Goal: Information Seeking & Learning: Compare options

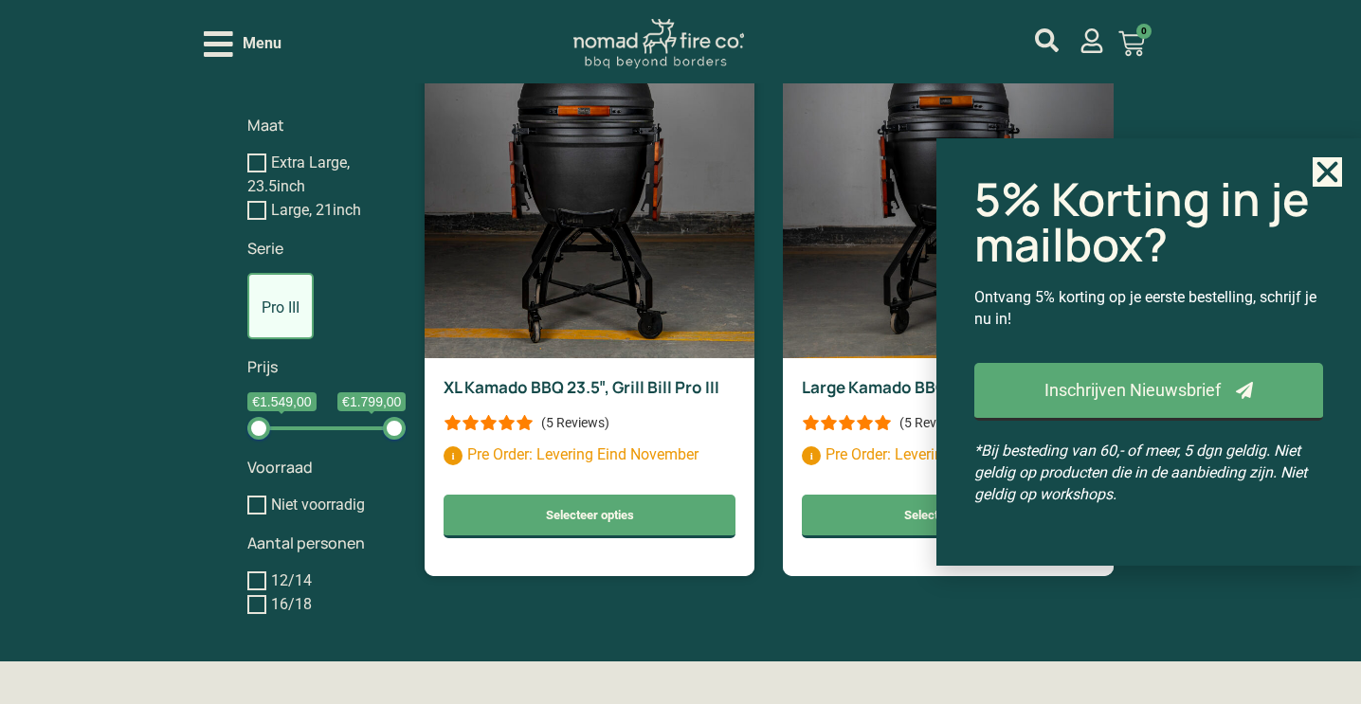
scroll to position [1557, 0]
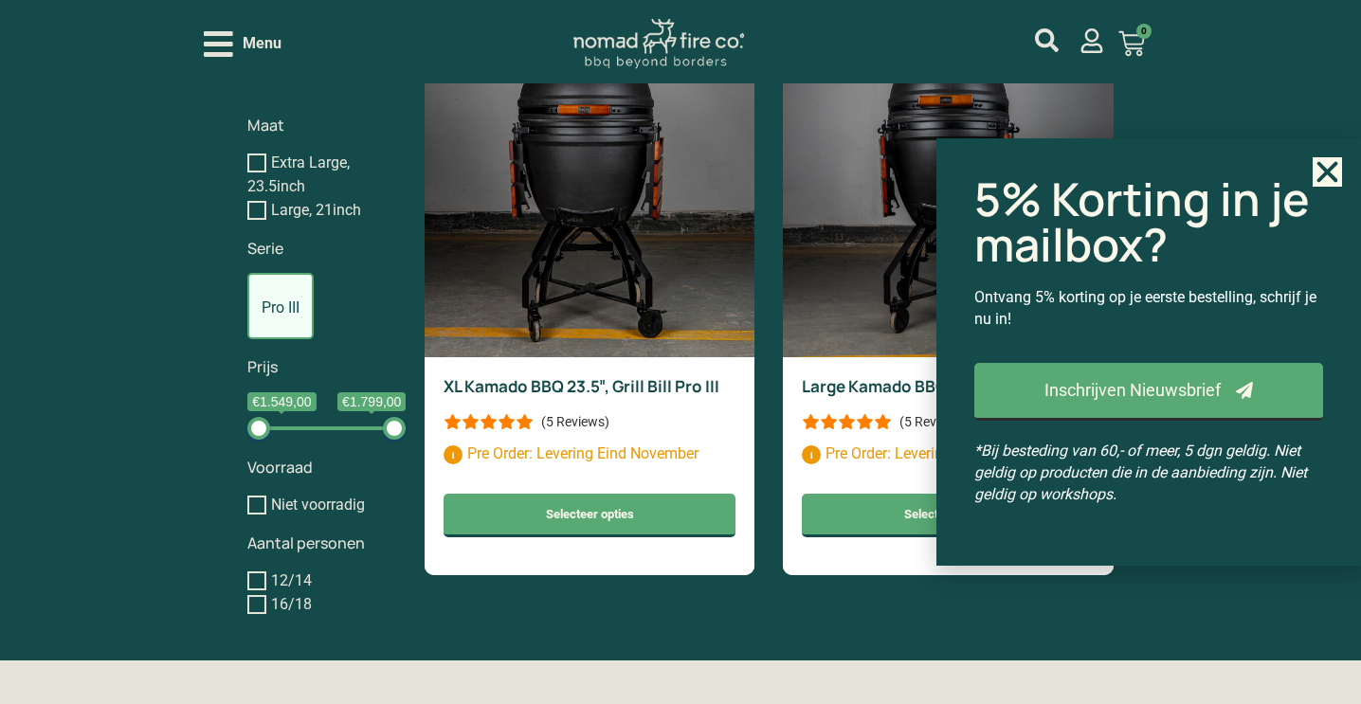
click at [1333, 167] on use "Close" at bounding box center [1328, 172] width 21 height 21
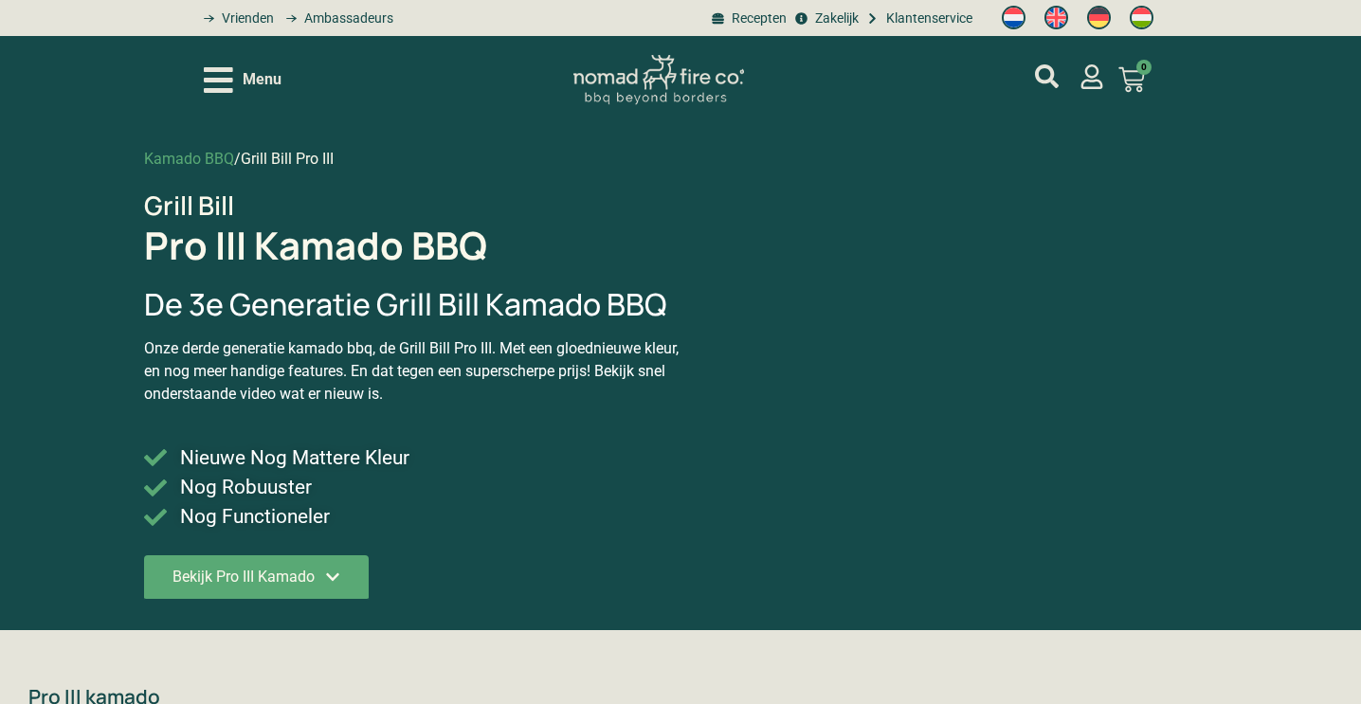
scroll to position [0, 0]
click at [214, 82] on icon "Open/Close Menu" at bounding box center [218, 80] width 29 height 33
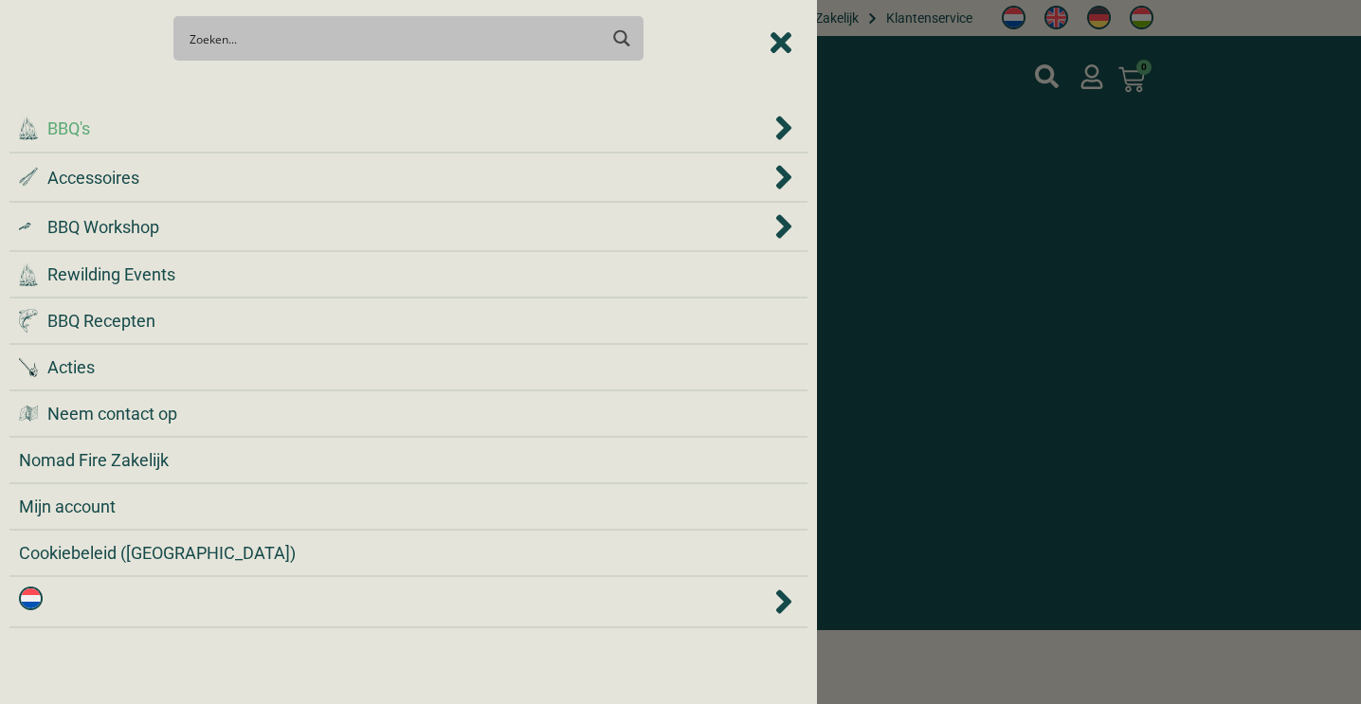
click at [191, 127] on div ".cls-1 { fill: #042e2c; } BBQ's" at bounding box center [395, 129] width 752 height 26
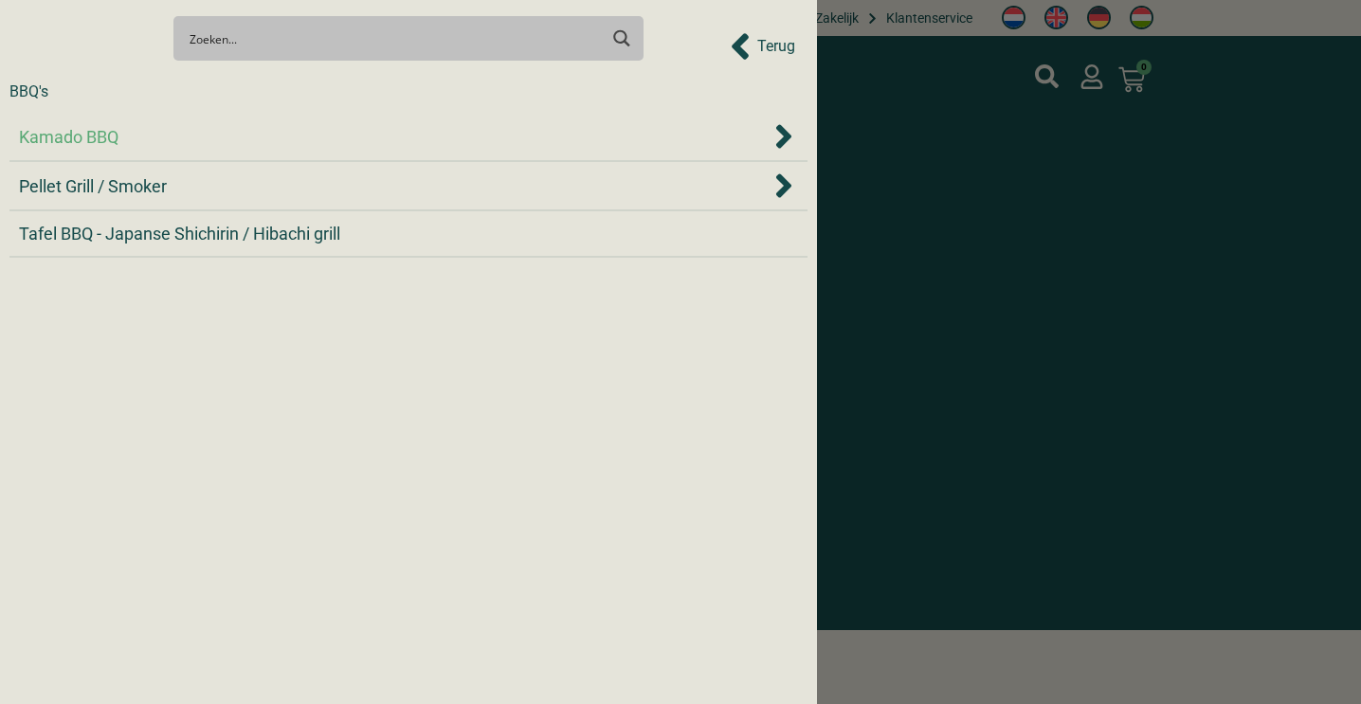
click at [163, 139] on div "Kamado BBQ" at bounding box center [395, 137] width 752 height 26
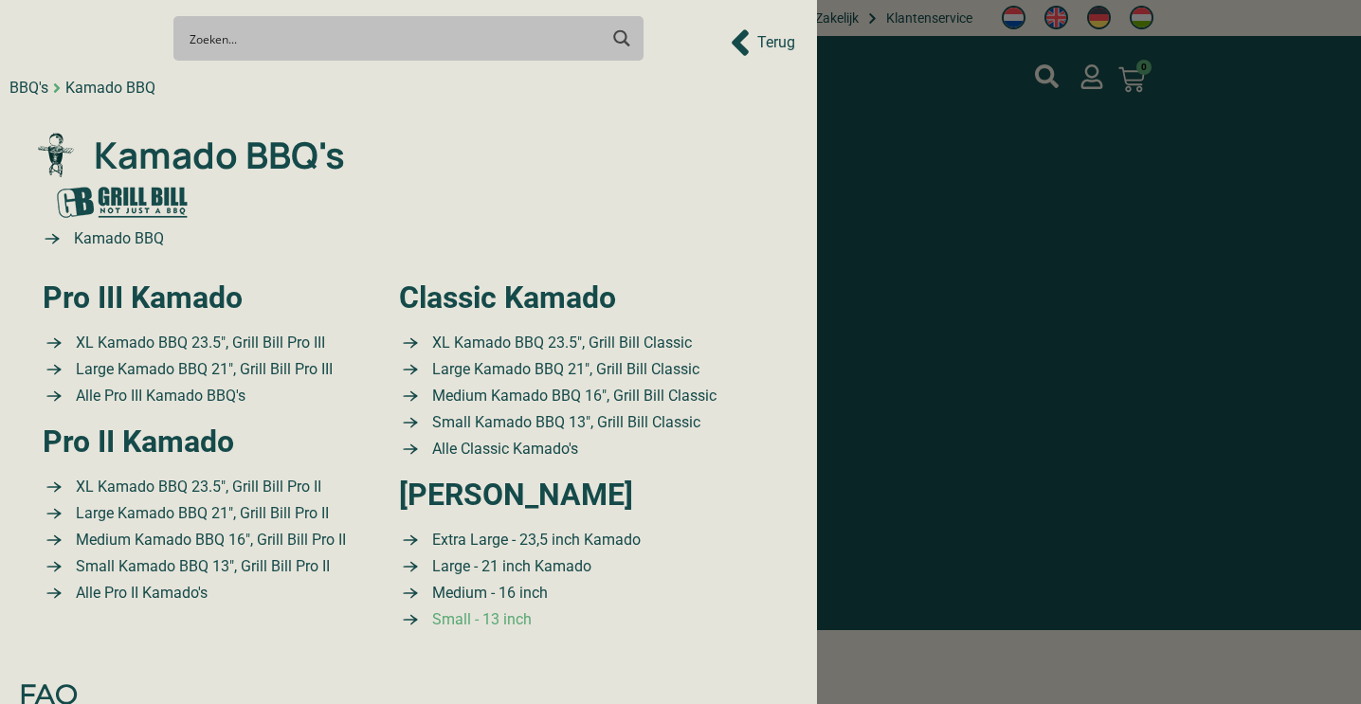
click at [456, 619] on span "Small - 13 inch" at bounding box center [480, 620] width 104 height 23
click at [494, 422] on span "Small Kamado BBQ 13″, Grill Bill Classic" at bounding box center [564, 422] width 273 height 23
click at [449, 397] on span "Medium Kamado BBQ 16″, Grill Bill Classic" at bounding box center [572, 396] width 289 height 23
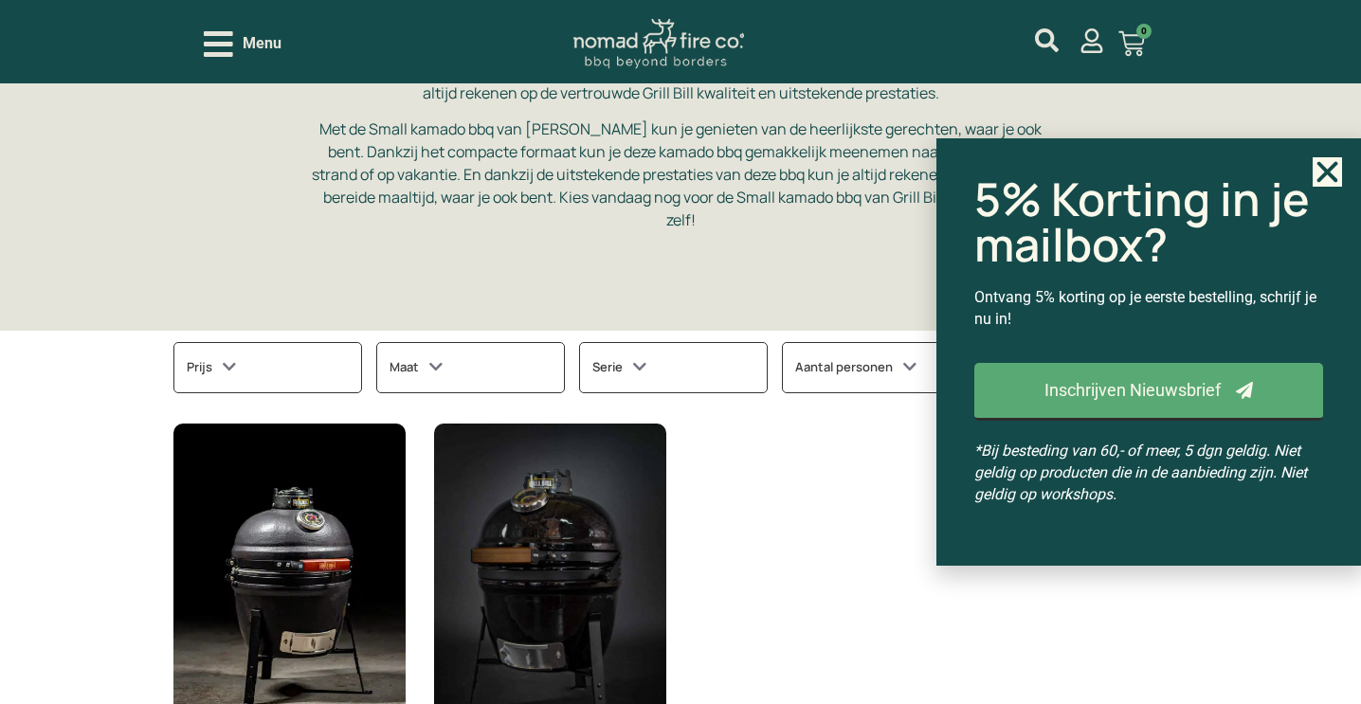
scroll to position [460, 0]
click at [439, 359] on icon at bounding box center [435, 368] width 13 height 18
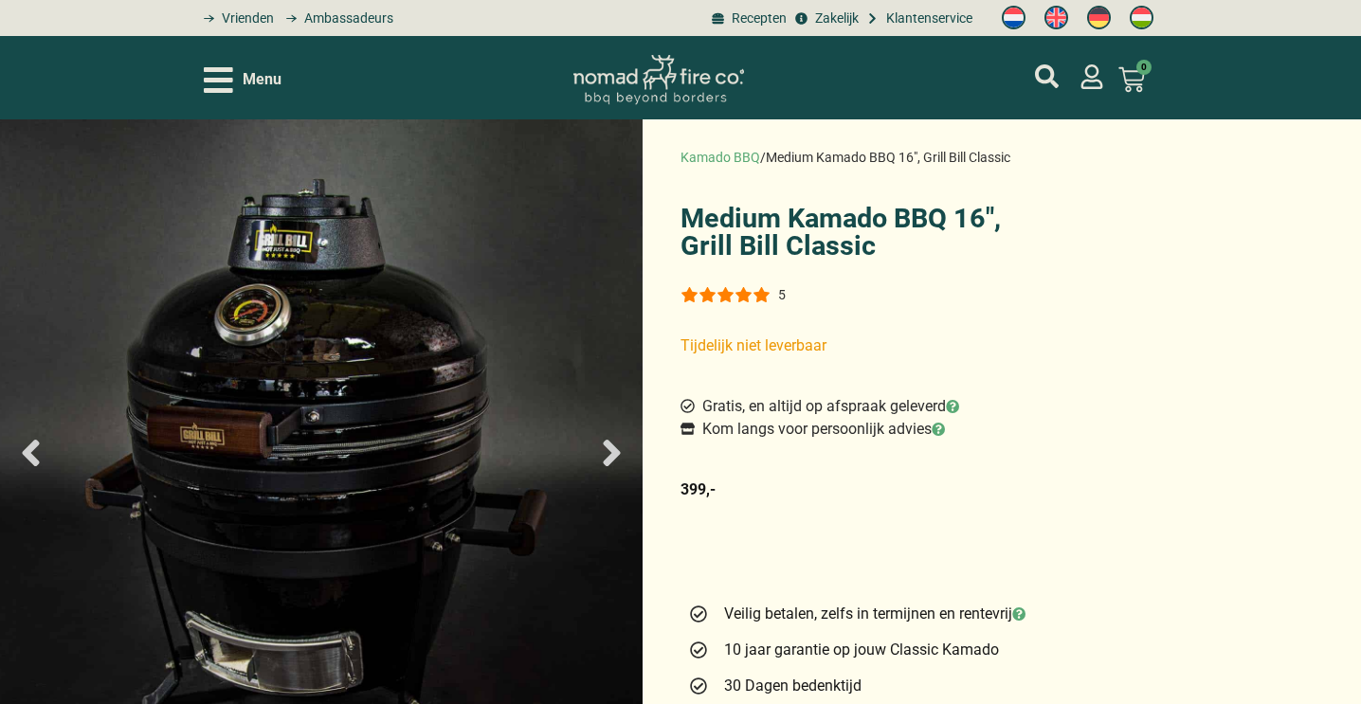
click at [214, 81] on icon "Open/Close Menu" at bounding box center [218, 80] width 29 height 26
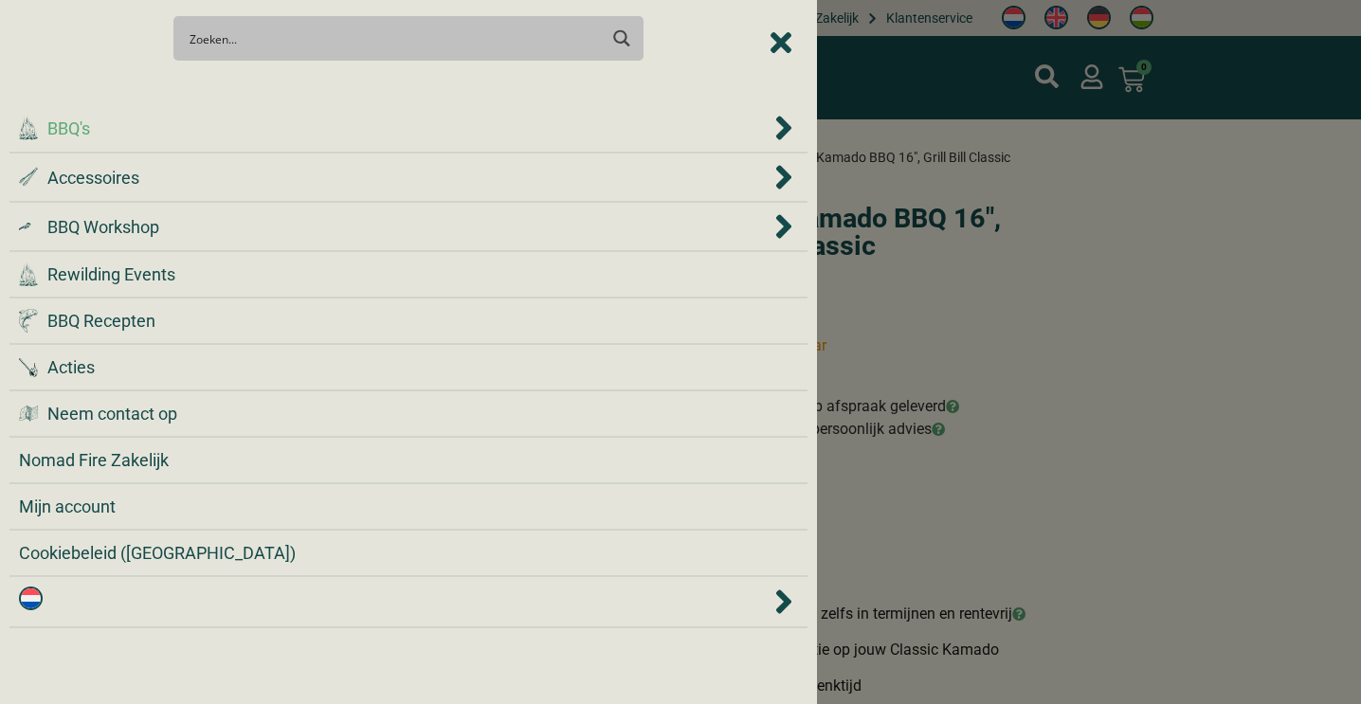
click at [68, 127] on span "BBQ's" at bounding box center [68, 129] width 43 height 26
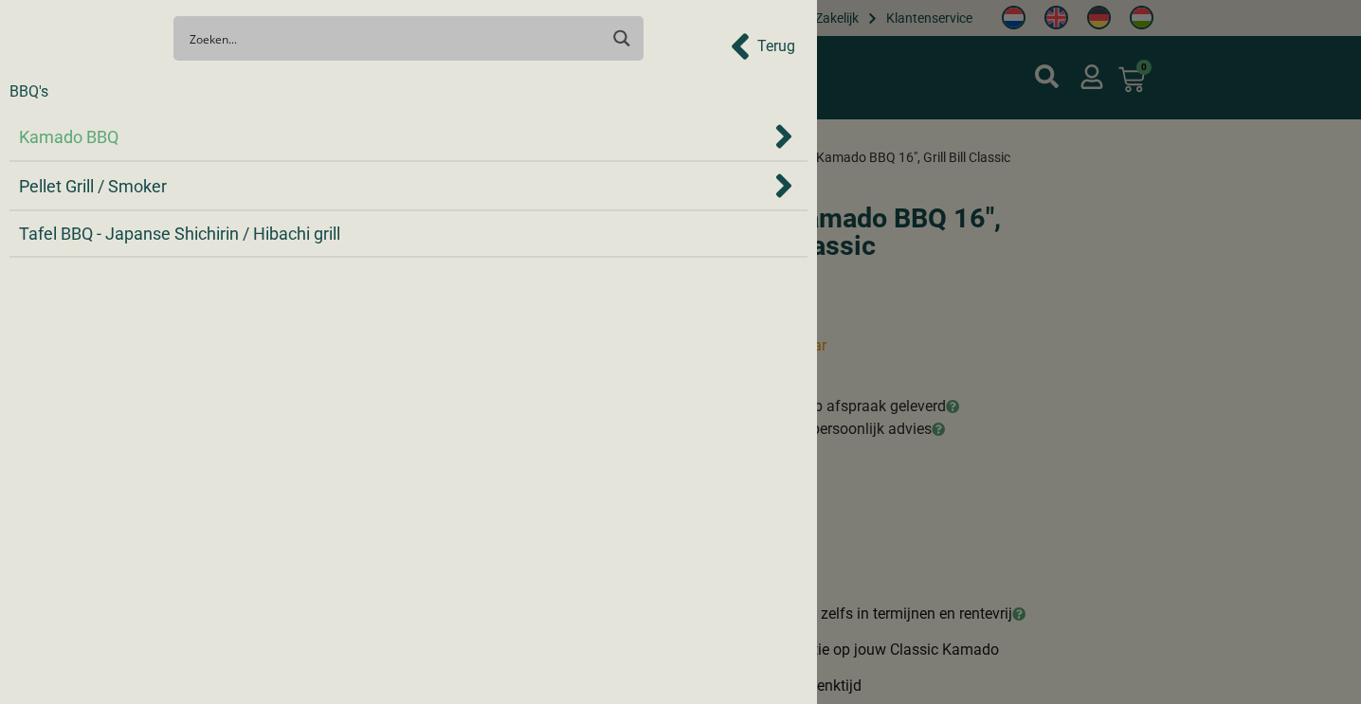
click at [72, 136] on span "Kamado BBQ" at bounding box center [69, 137] width 100 height 26
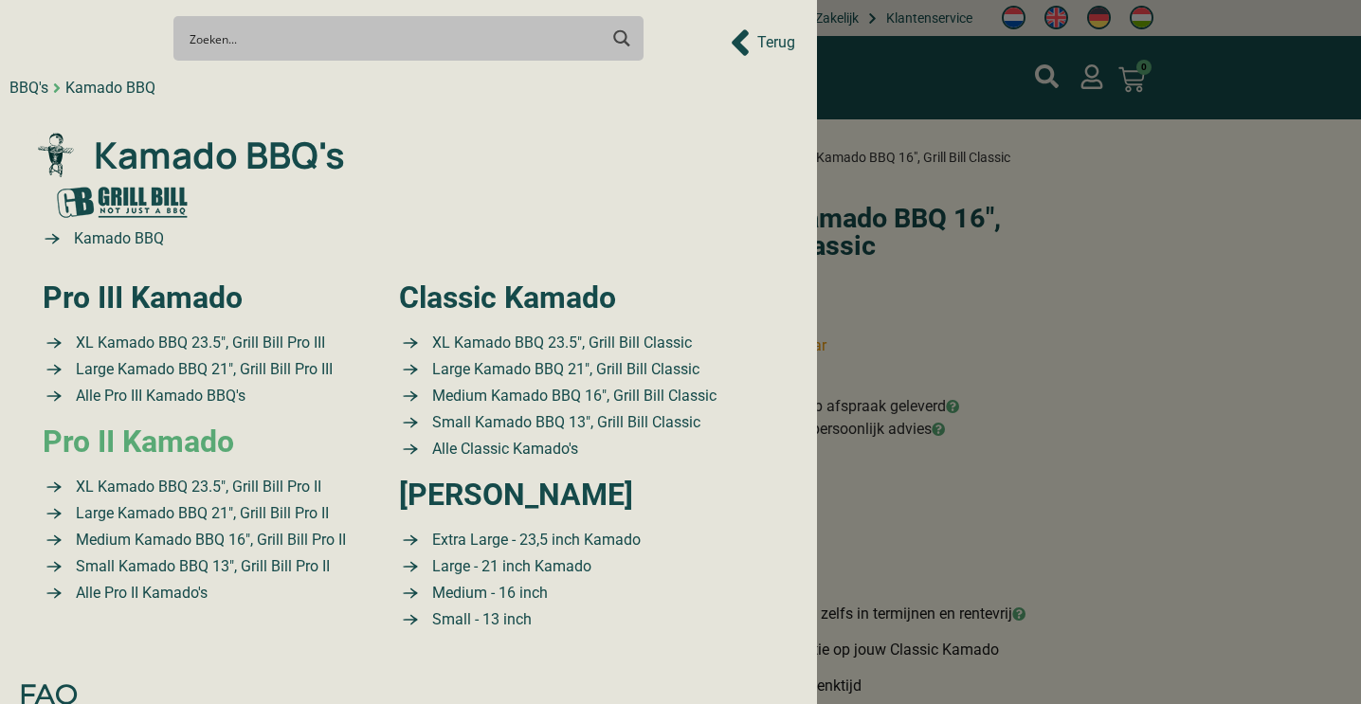
click at [156, 435] on link "Pro II Kamado" at bounding box center [138, 442] width 191 height 36
click at [154, 444] on link "Pro II Kamado" at bounding box center [138, 442] width 191 height 36
click at [456, 294] on link "Classic Kamado" at bounding box center [507, 298] width 217 height 36
click at [356, 586] on link "Alle Pro II Kamado's" at bounding box center [202, 593] width 319 height 23
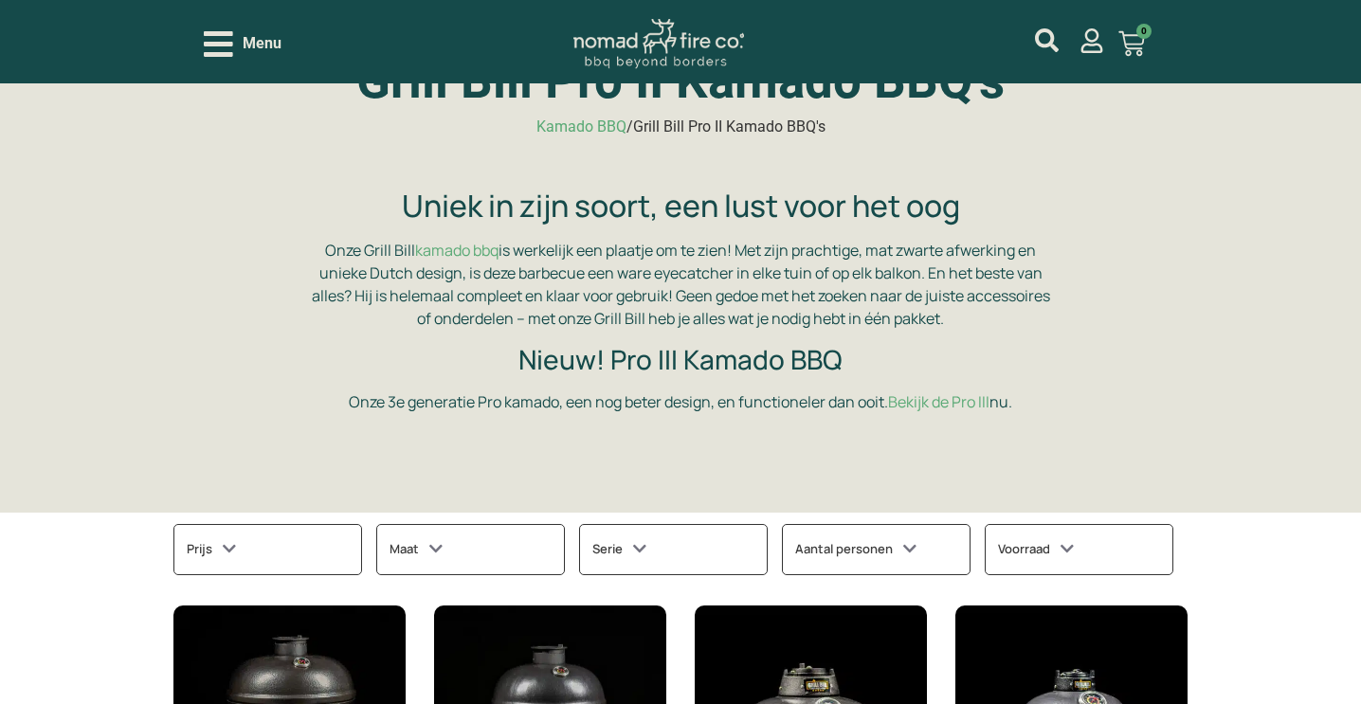
scroll to position [126, 0]
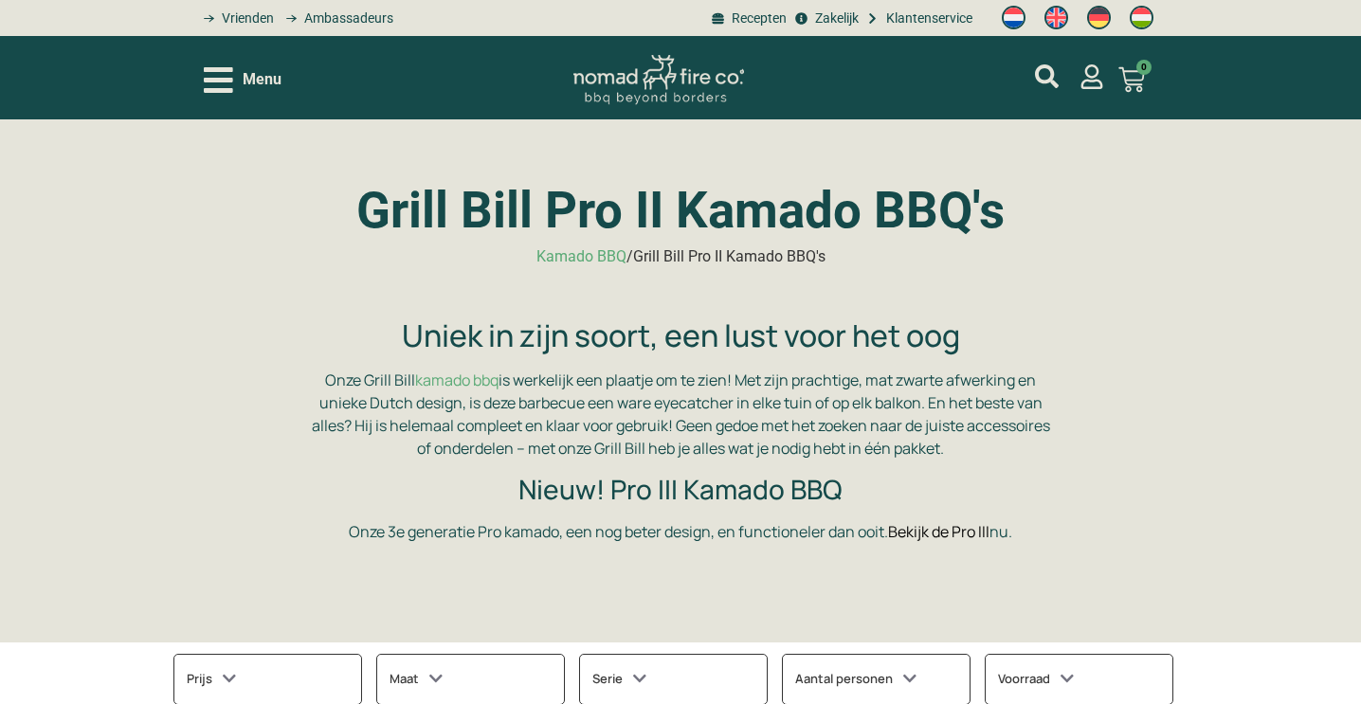
click at [920, 531] on link "Bekijk de Pro III" at bounding box center [938, 531] width 101 height 21
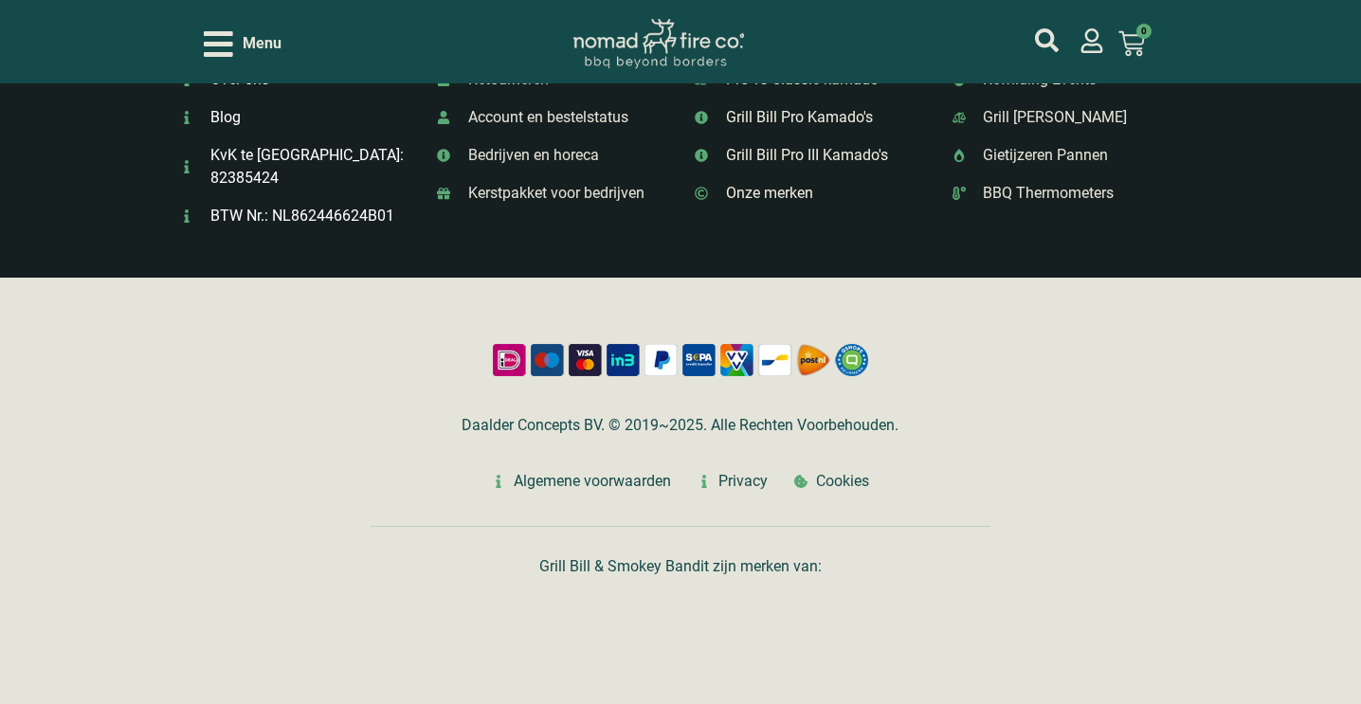
scroll to position [8212, 0]
click at [810, 15] on span "Kamado onderhoud" at bounding box center [789, 3] width 137 height 23
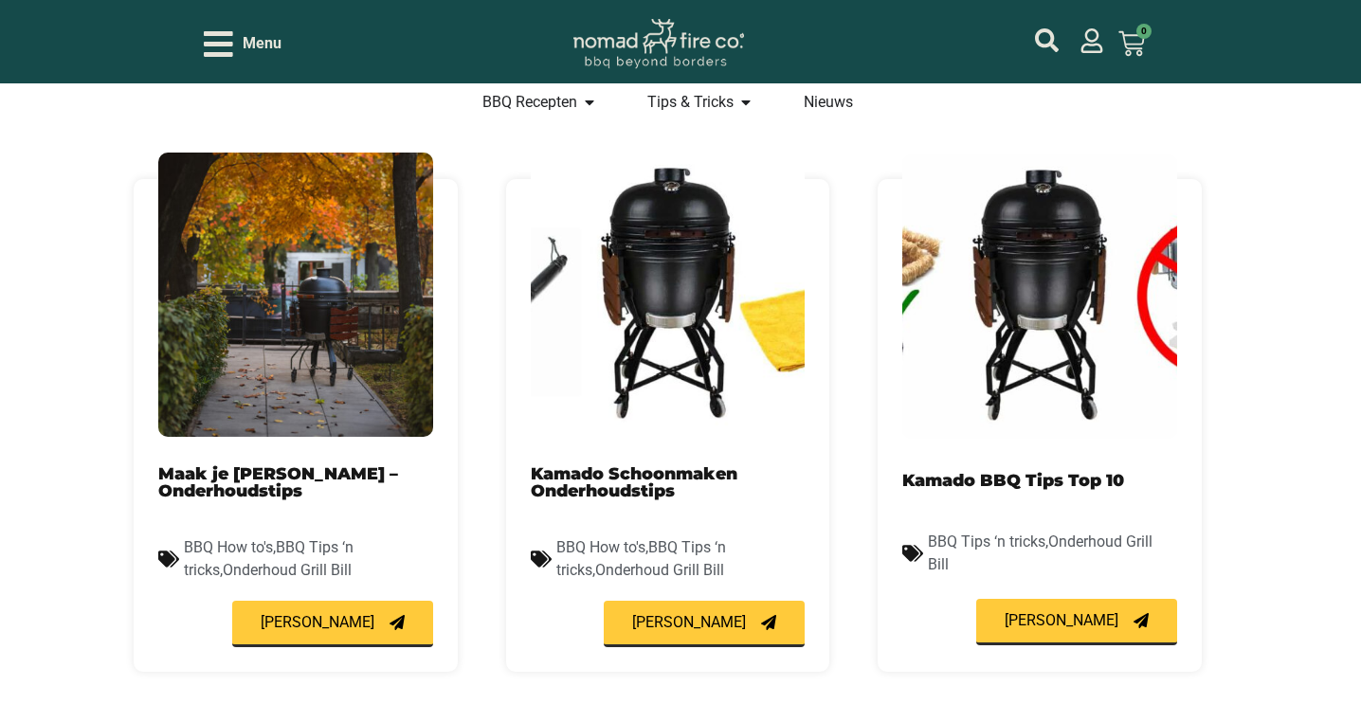
scroll to position [540, 0]
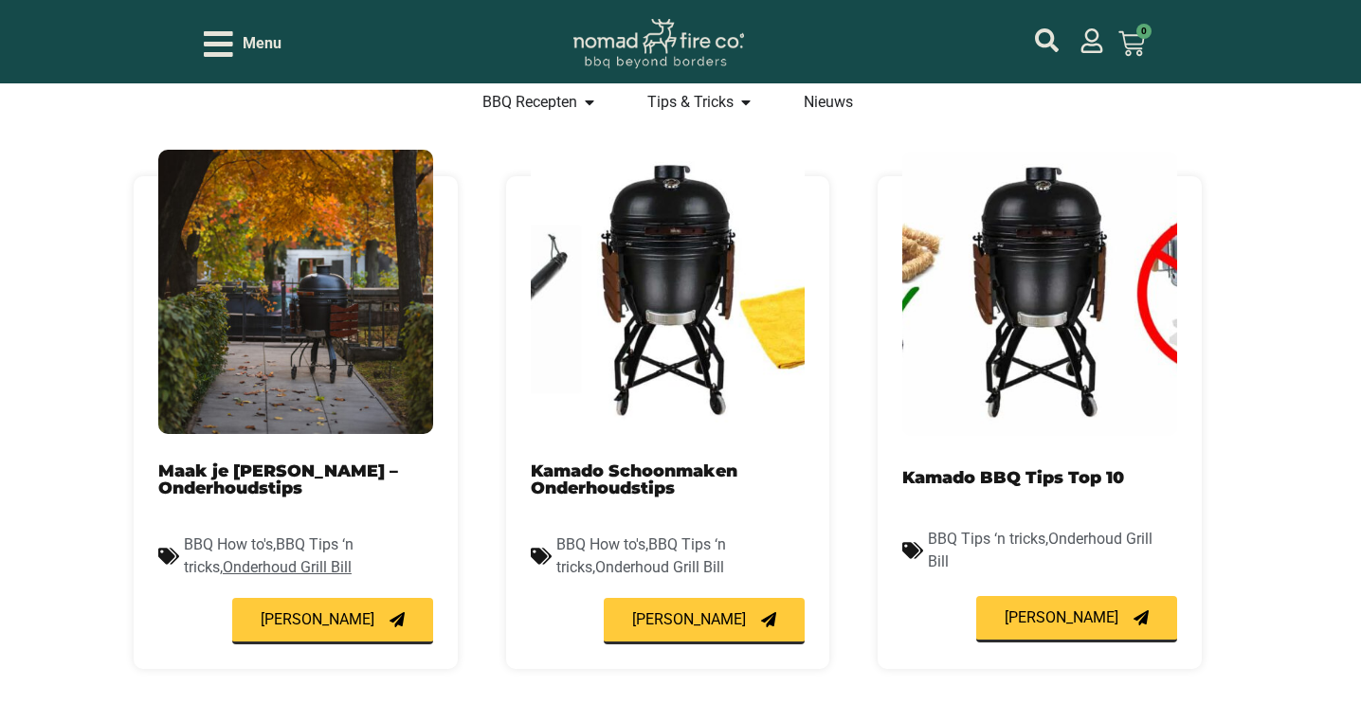
click at [247, 569] on link "Onderhoud Grill Bill" at bounding box center [287, 567] width 129 height 18
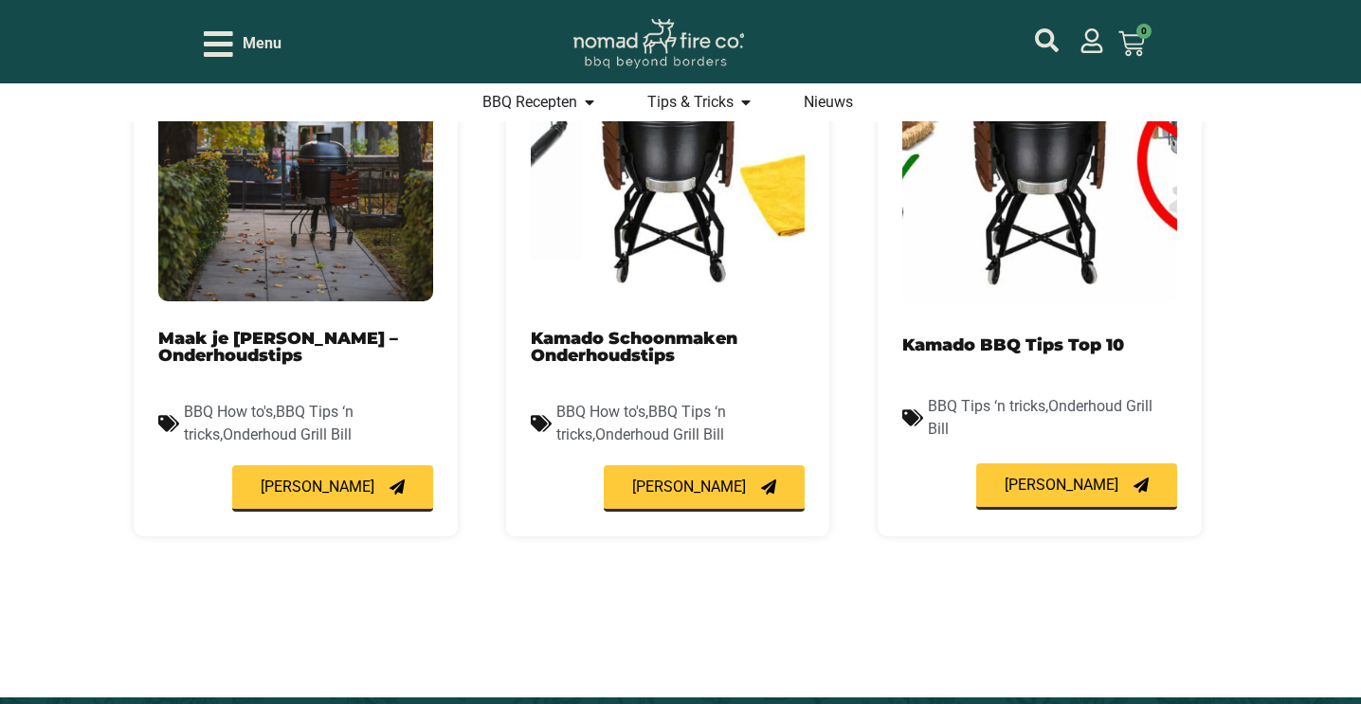
scroll to position [674, 0]
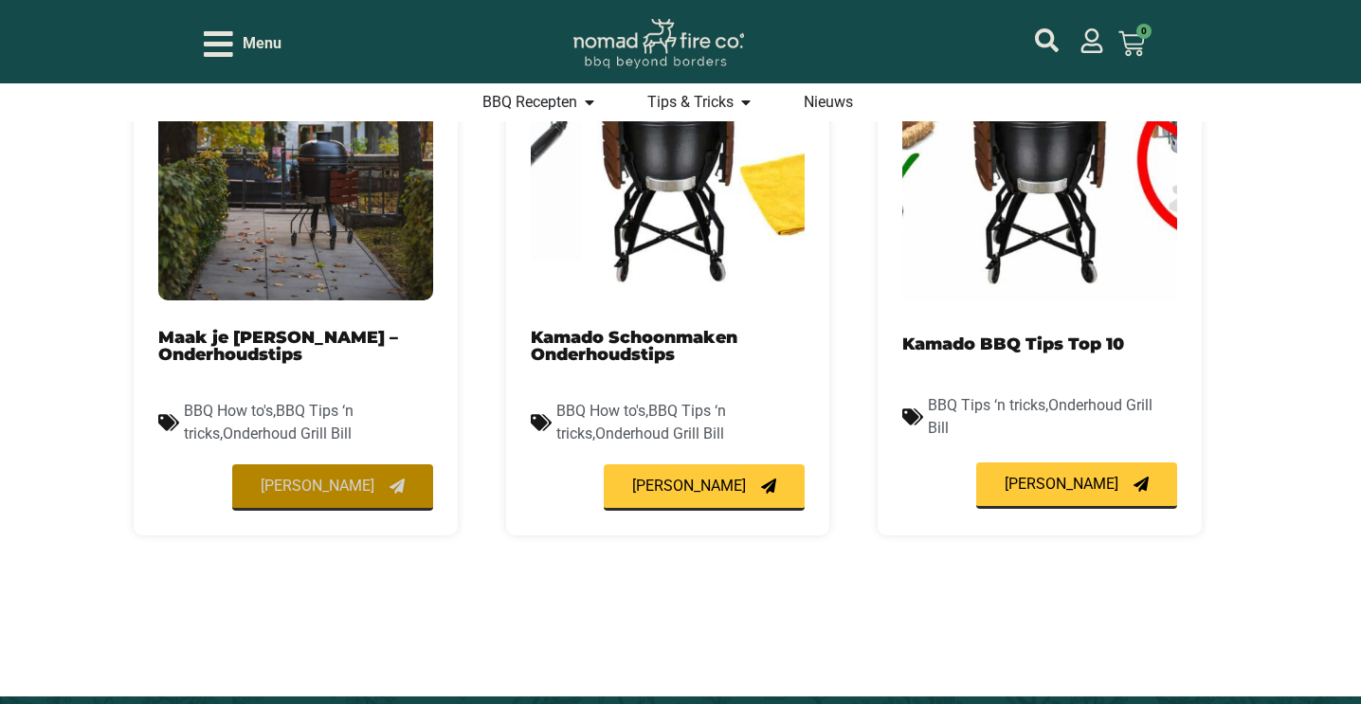
click at [325, 483] on span "Lees meer" at bounding box center [318, 486] width 114 height 15
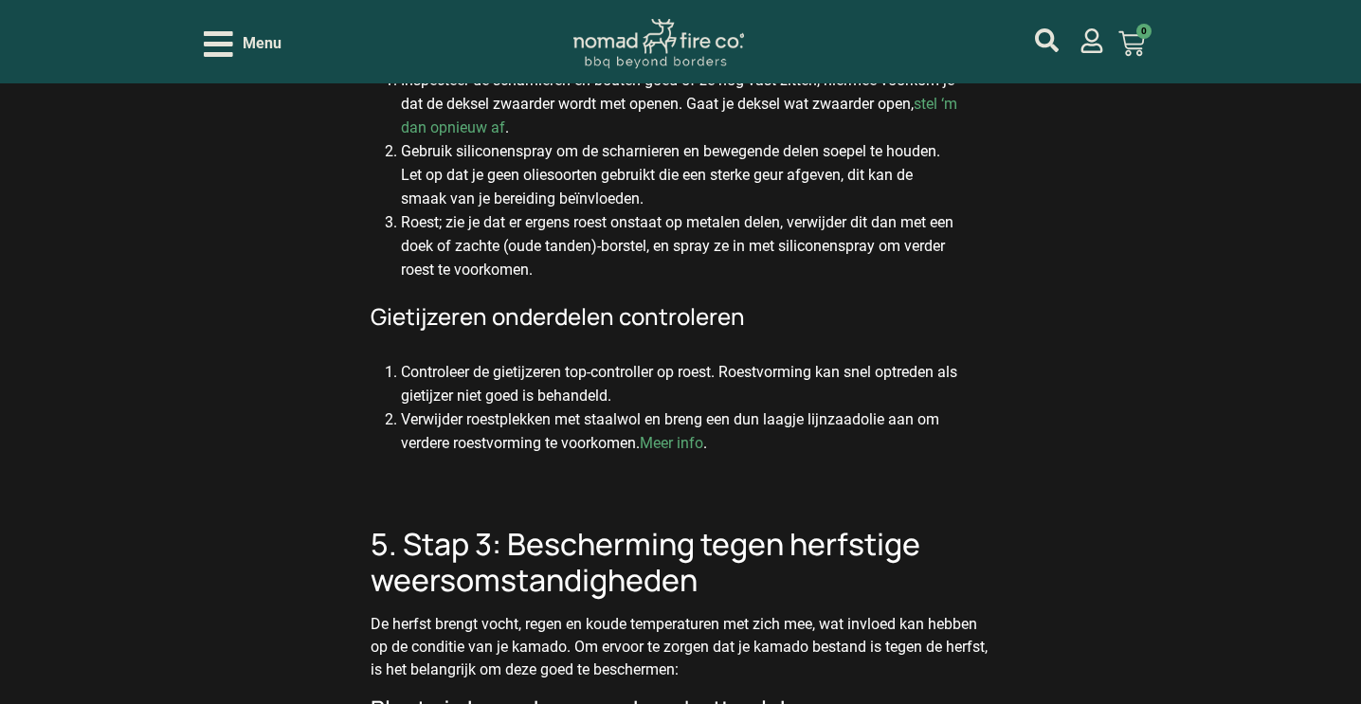
scroll to position [3627, 0]
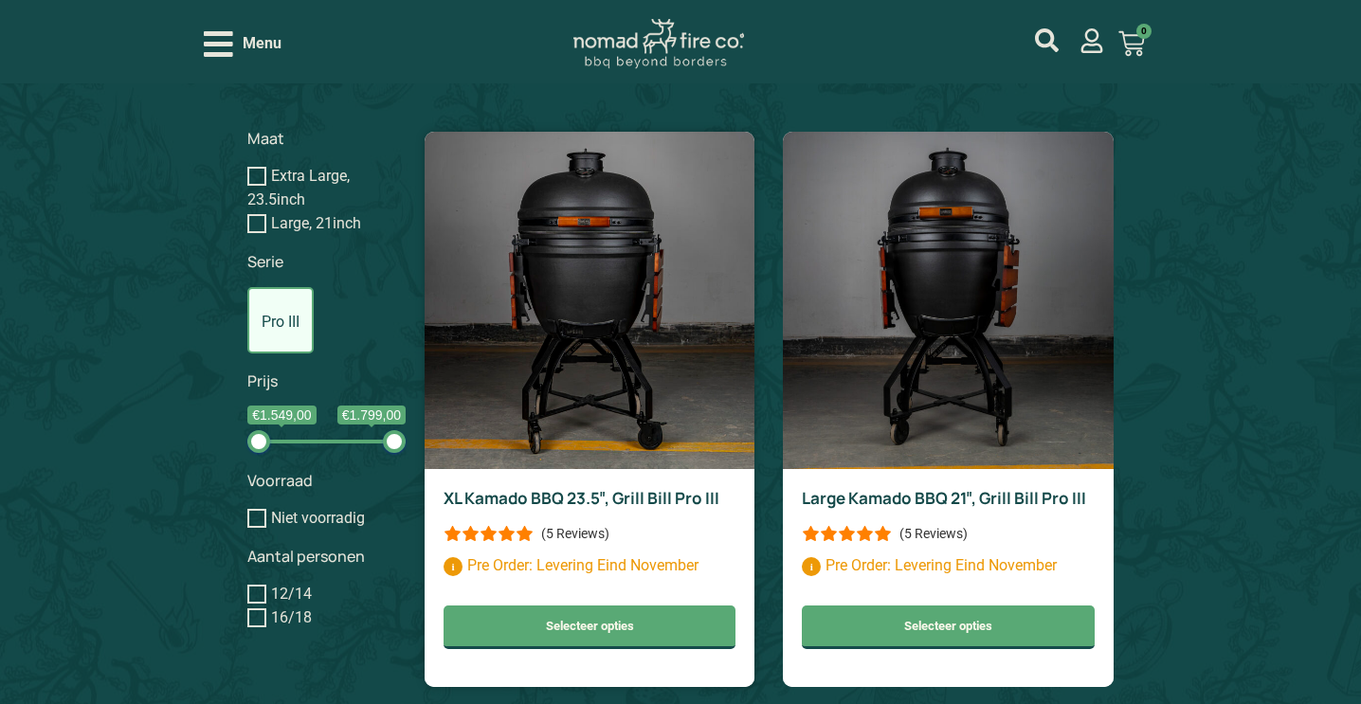
scroll to position [1450, 0]
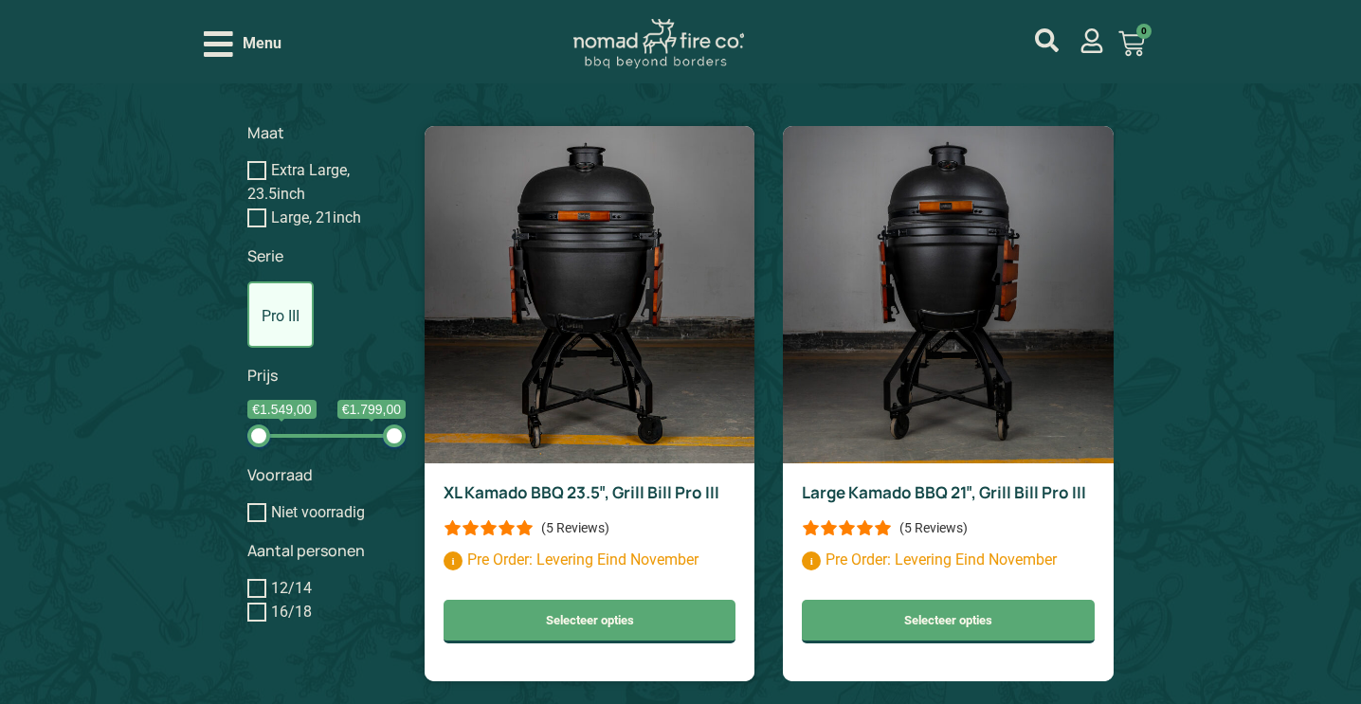
click at [594, 274] on img at bounding box center [590, 294] width 330 height 337
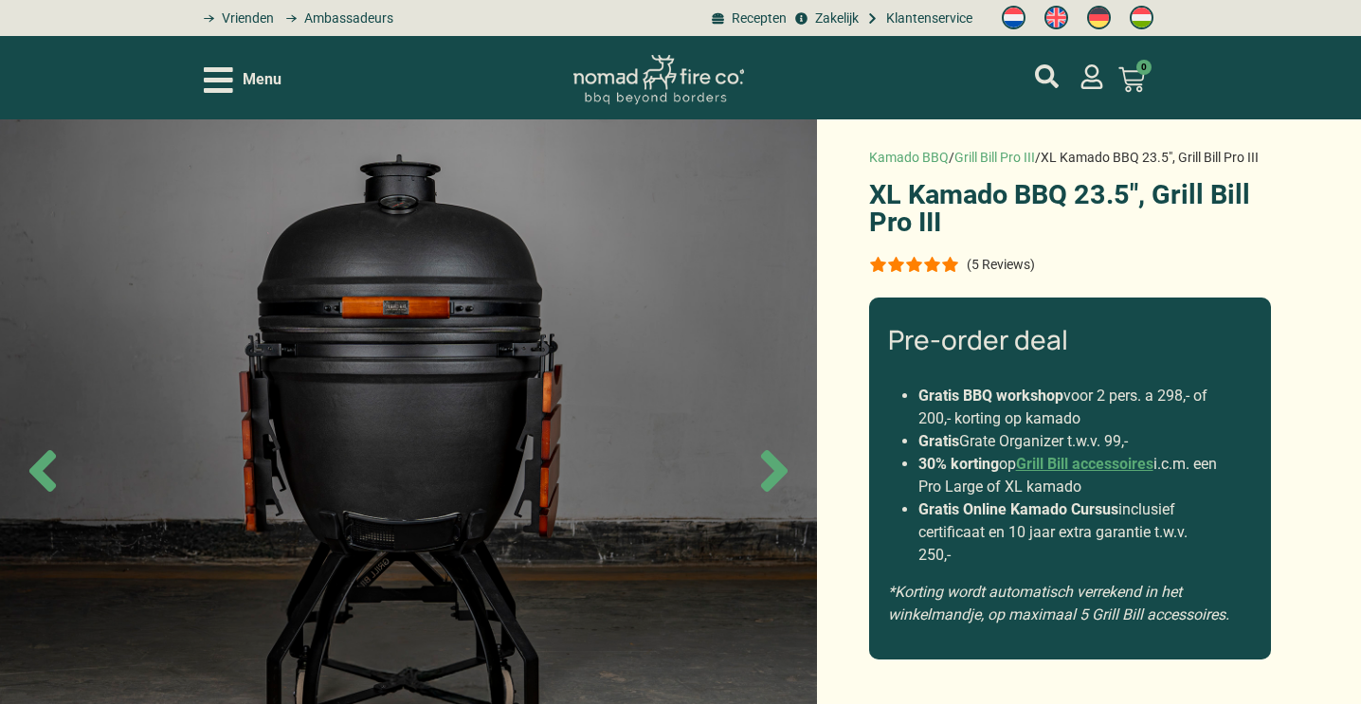
click at [124, 246] on img at bounding box center [408, 471] width 817 height 704
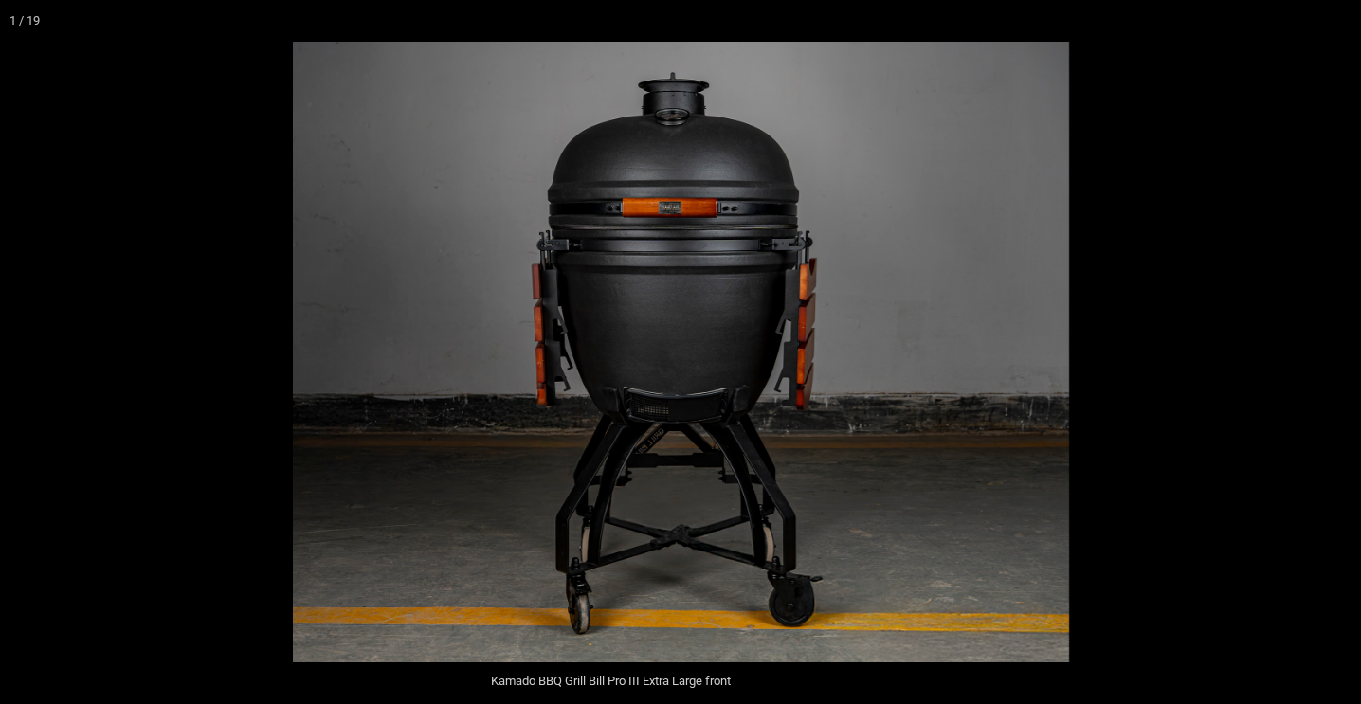
click at [1338, 349] on button "Next (arrow right)" at bounding box center [1328, 352] width 66 height 95
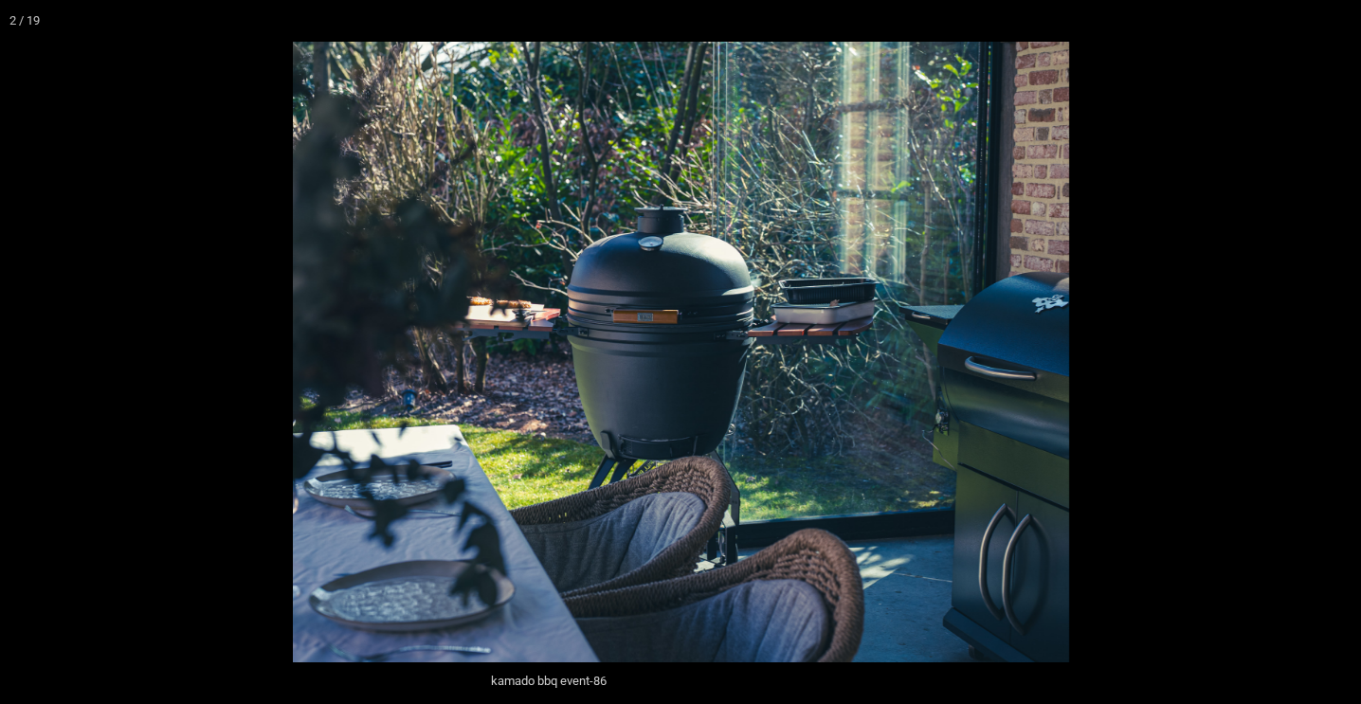
click at [1214, 17] on button "Close (Esc)" at bounding box center [1215, 21] width 42 height 42
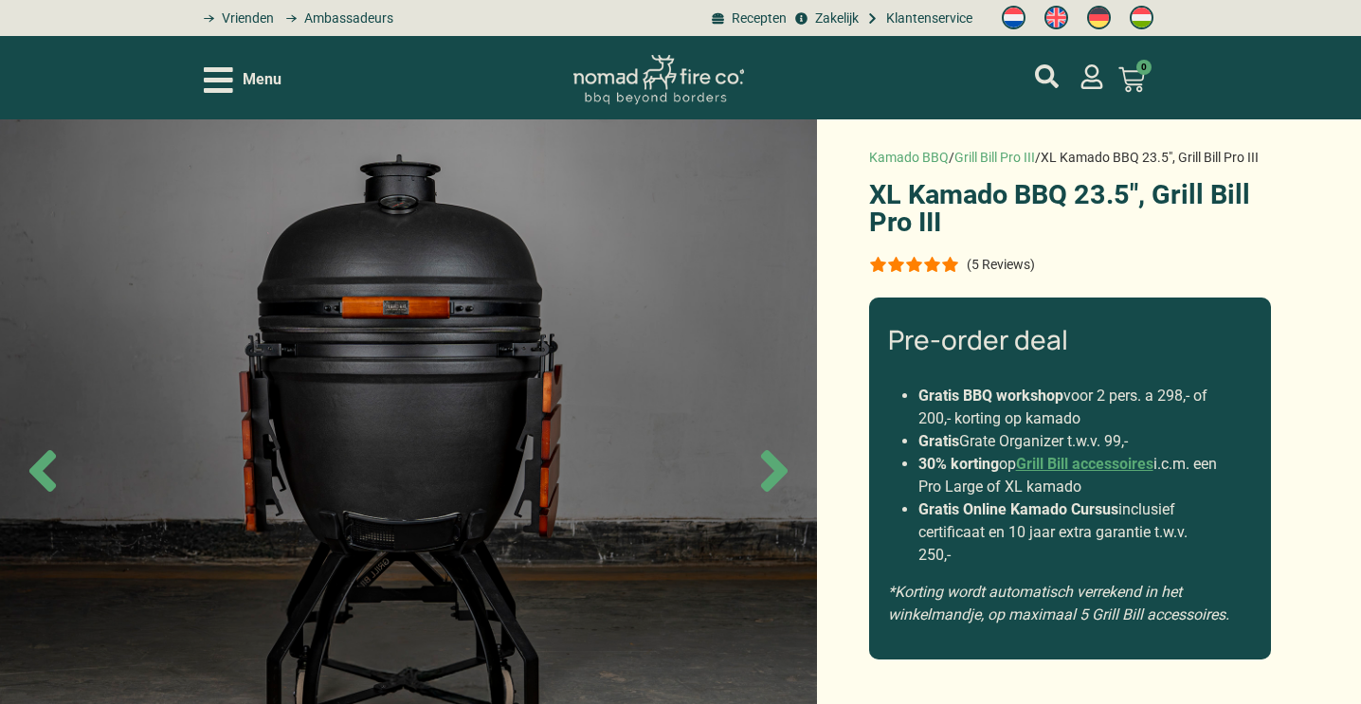
click at [221, 79] on icon "Open/Close Menu" at bounding box center [218, 80] width 29 height 26
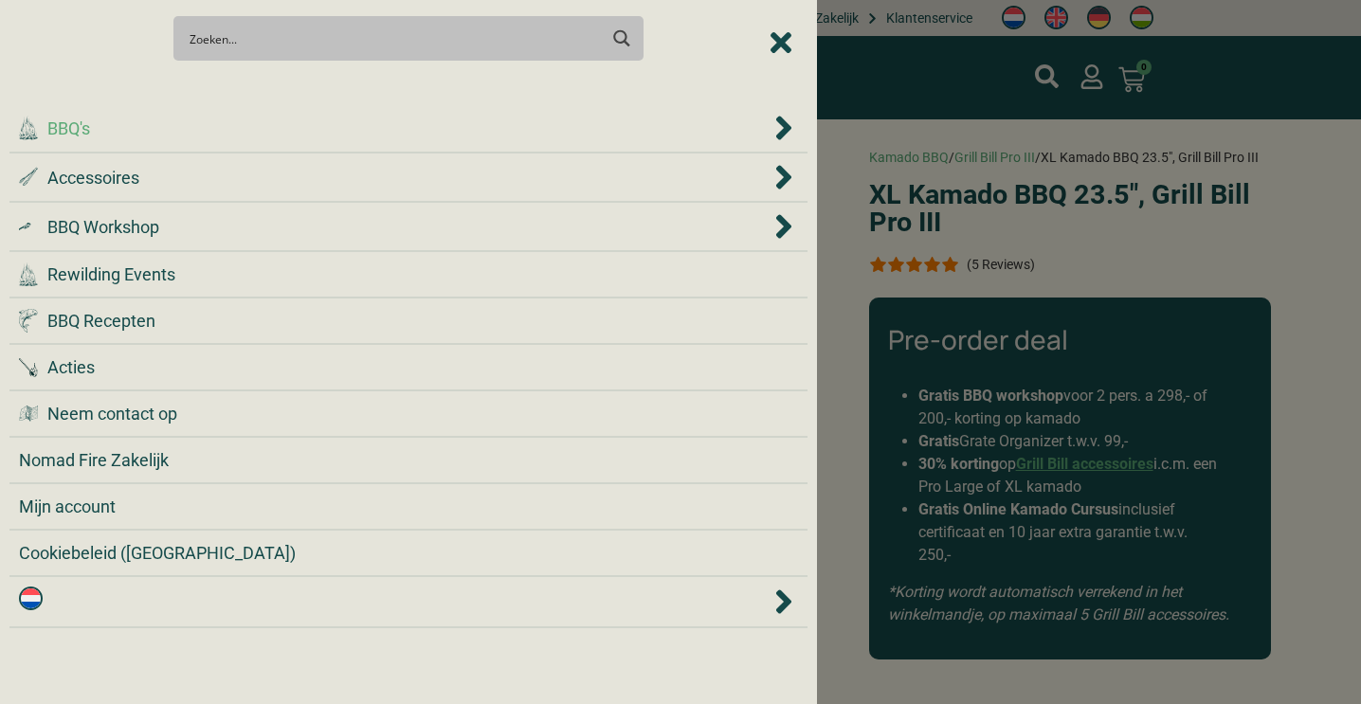
click at [127, 129] on div ".cls-1 { fill: #042e2c; } BBQ's" at bounding box center [395, 129] width 752 height 26
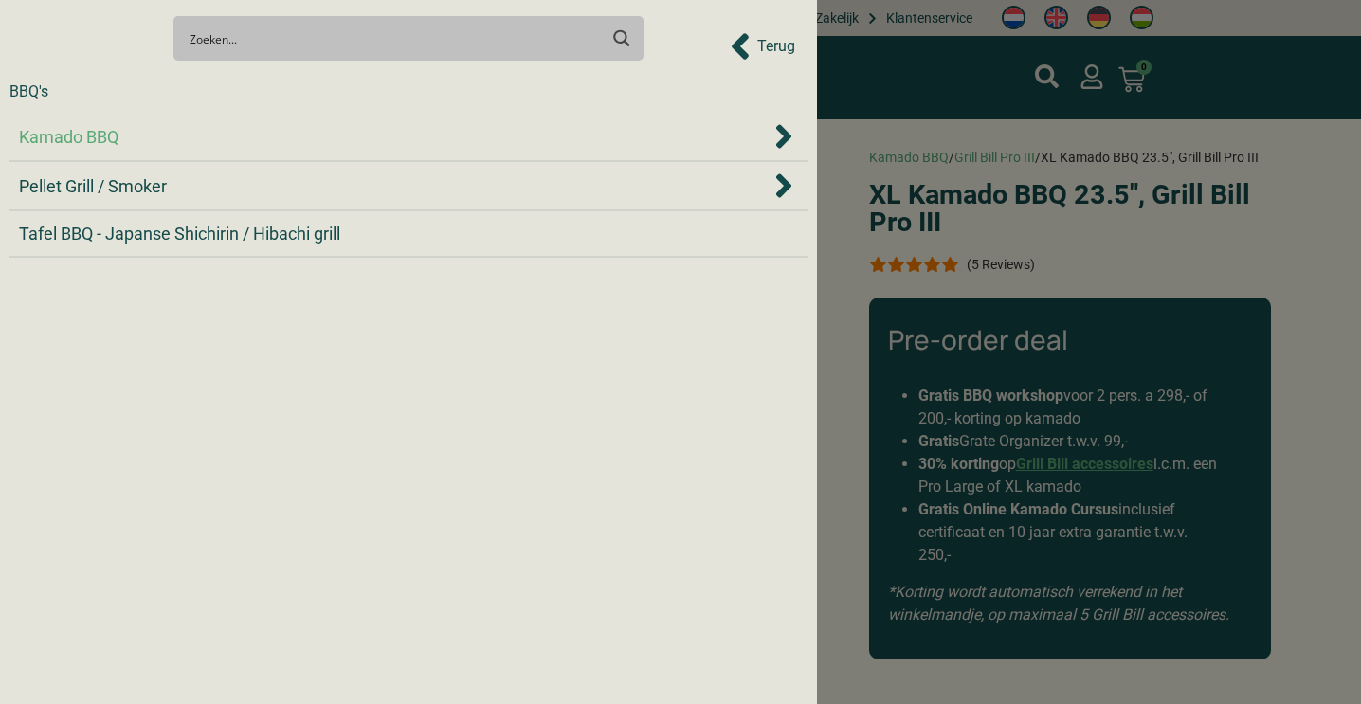
click at [80, 137] on span "Kamado BBQ" at bounding box center [69, 137] width 100 height 26
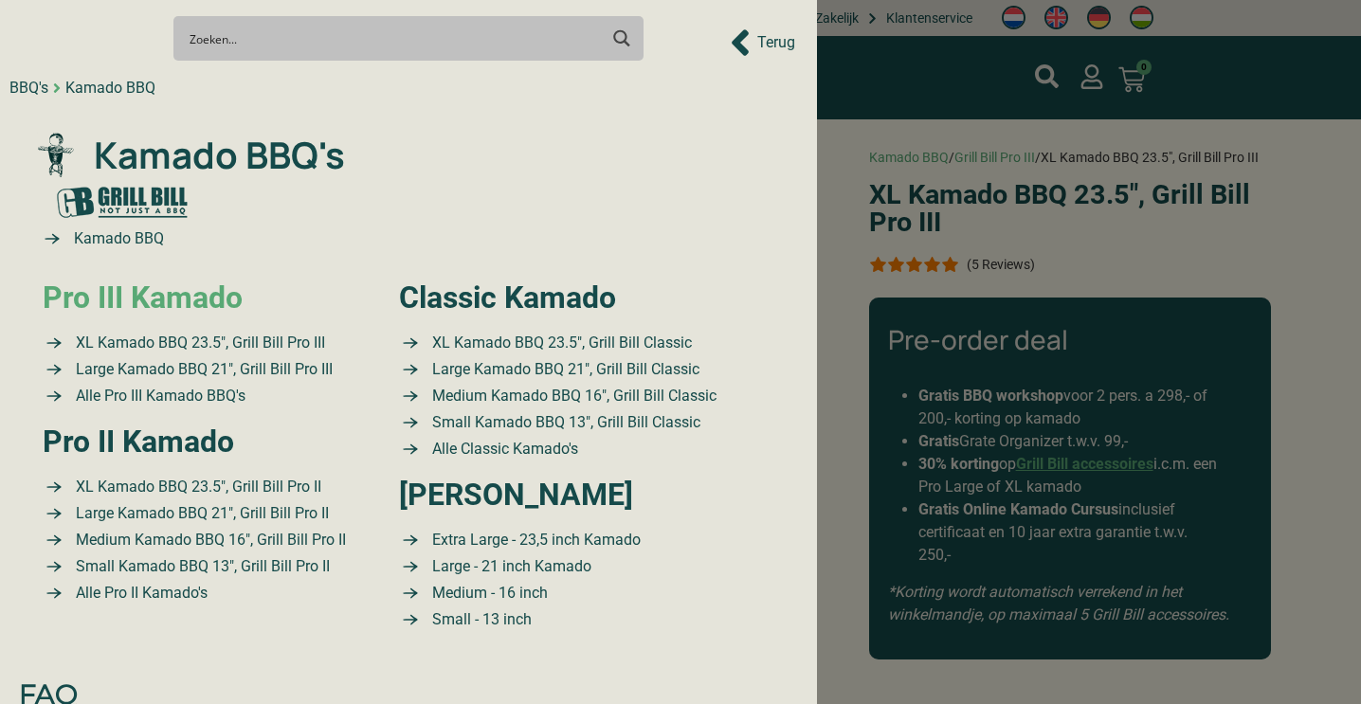
click at [155, 295] on link "Pro III Kamado" at bounding box center [143, 298] width 200 height 36
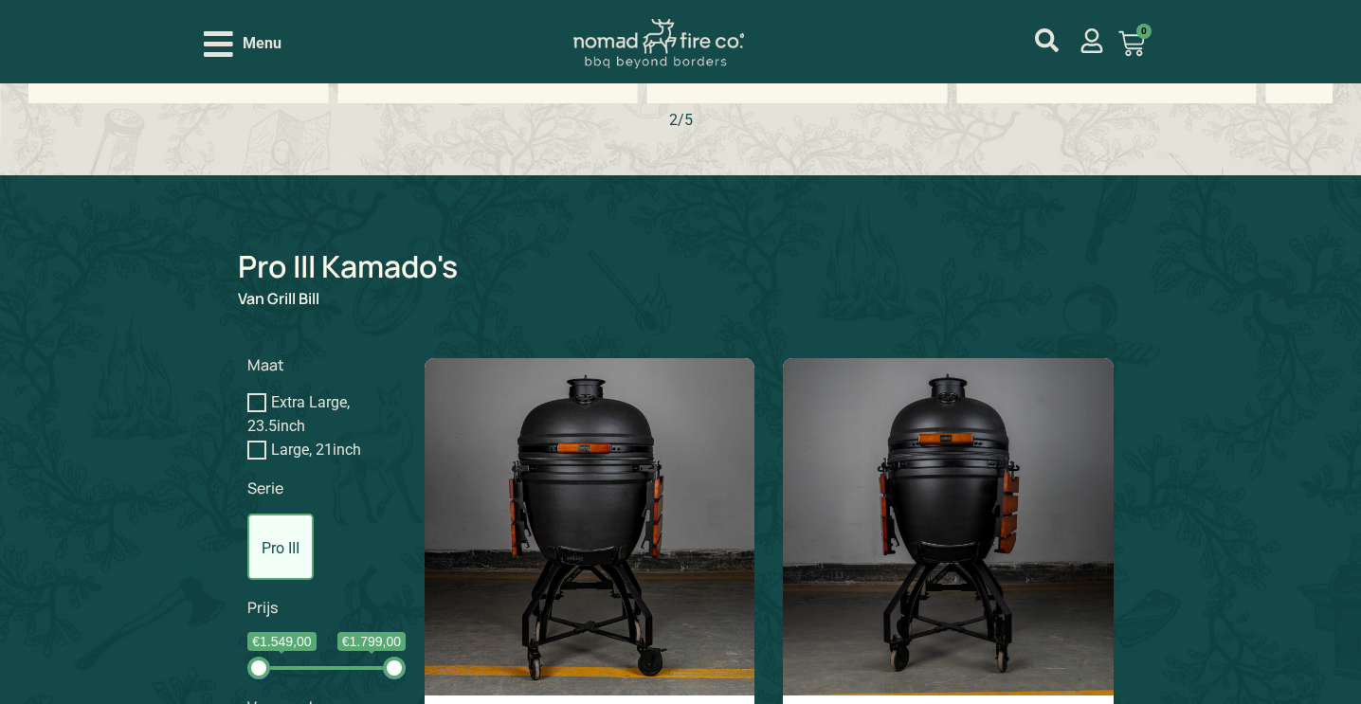
scroll to position [1223, 0]
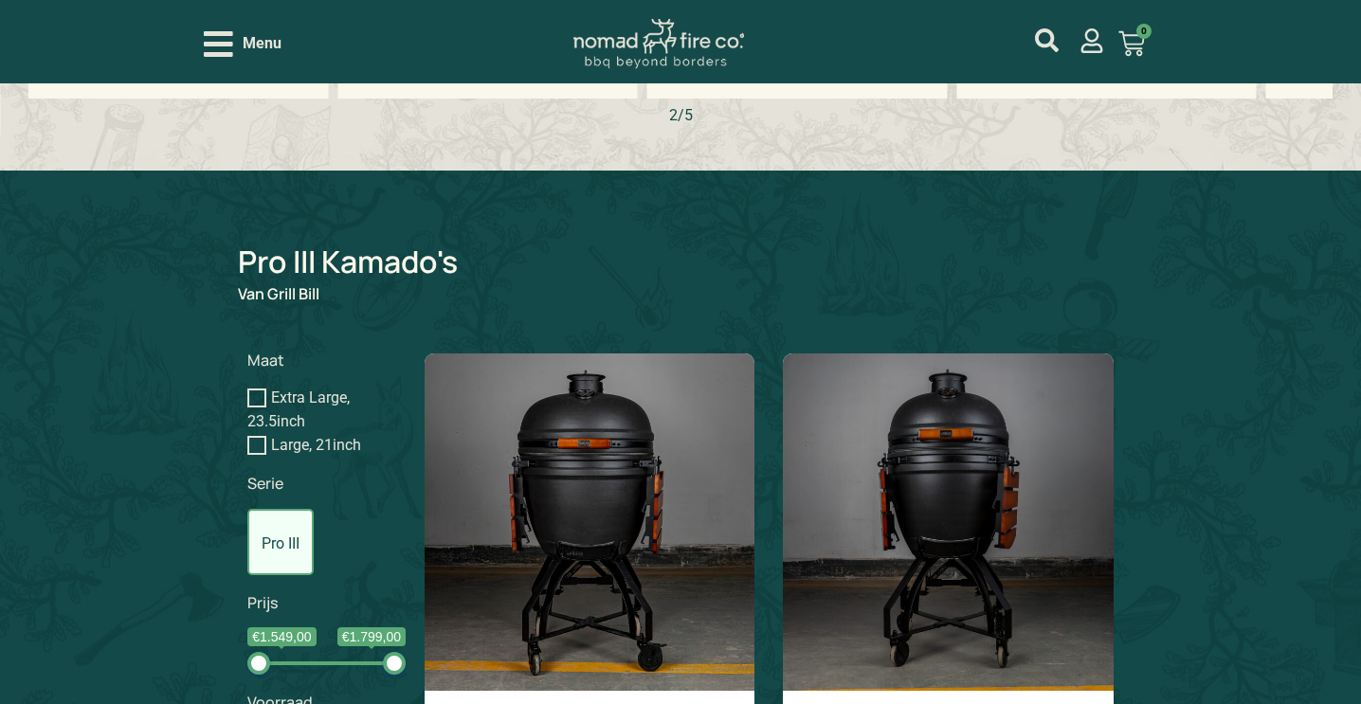
click at [255, 395] on input "Extra Large, 23.5inch" at bounding box center [256, 398] width 19 height 19
checkbox input "true"
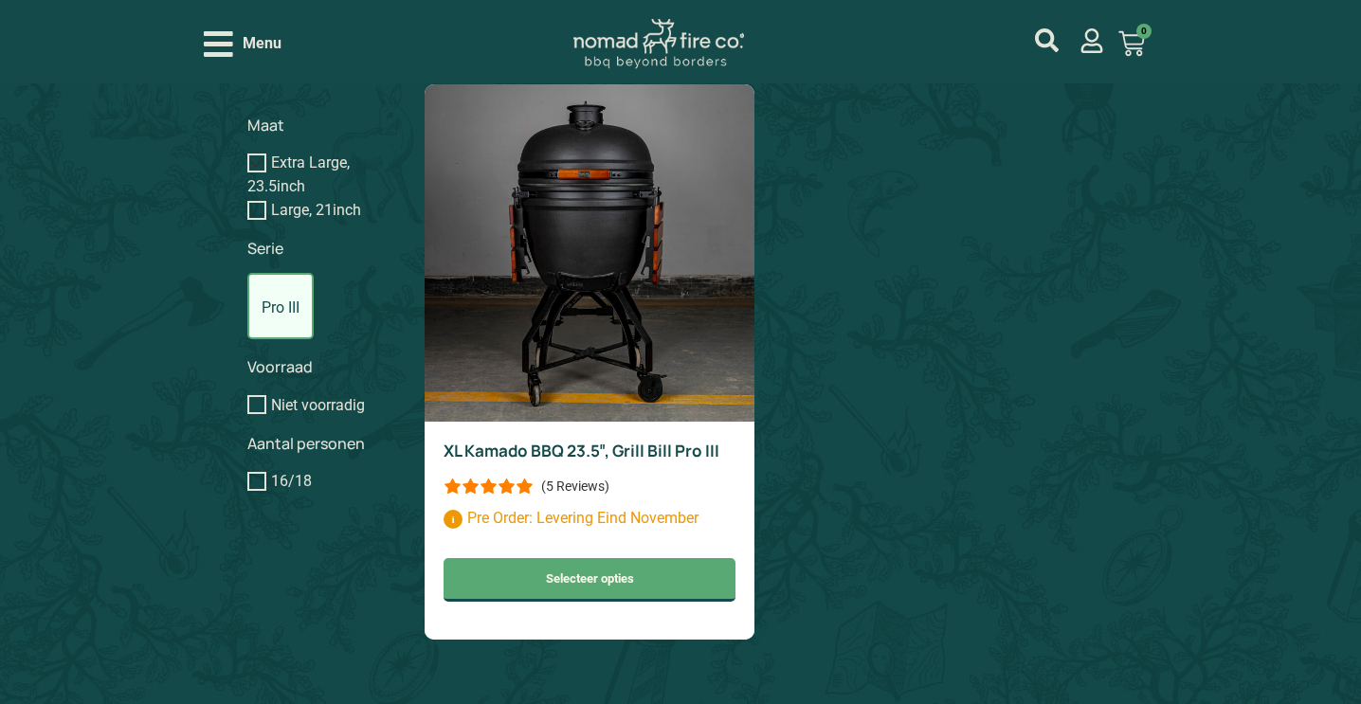
scroll to position [1546, 0]
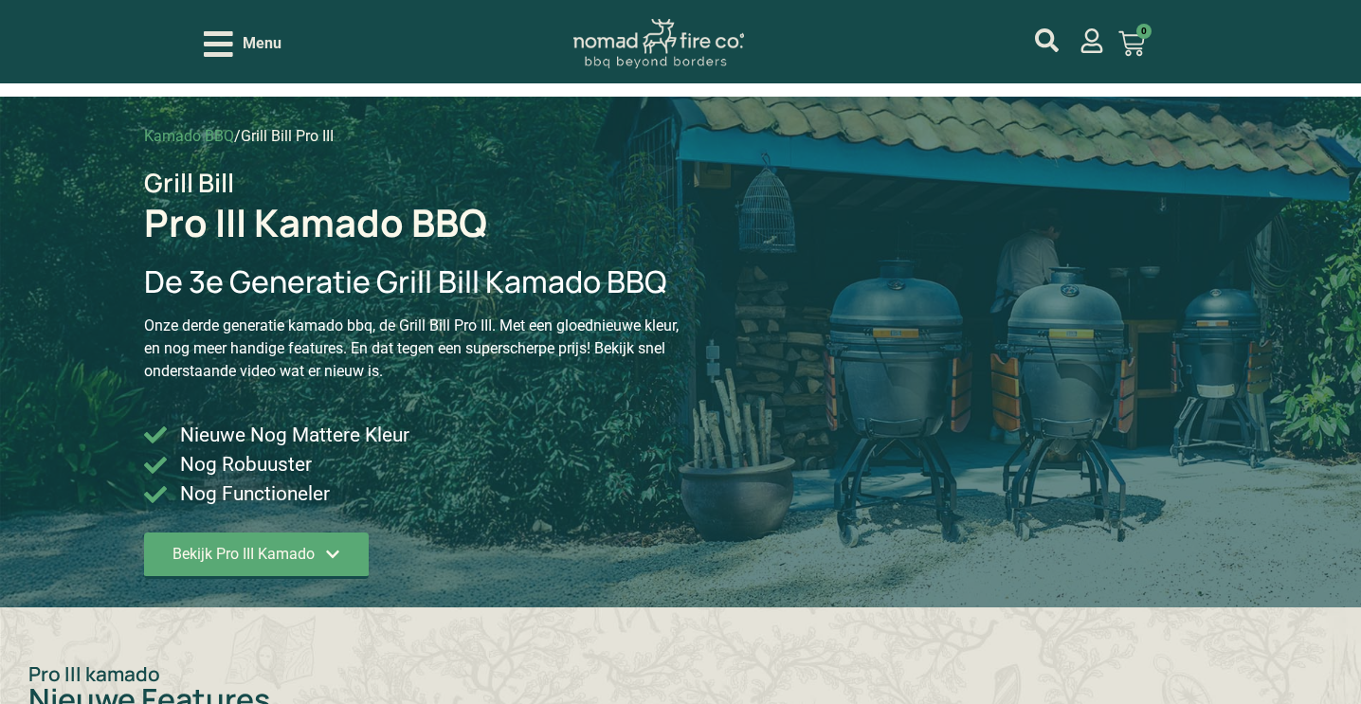
scroll to position [43, 0]
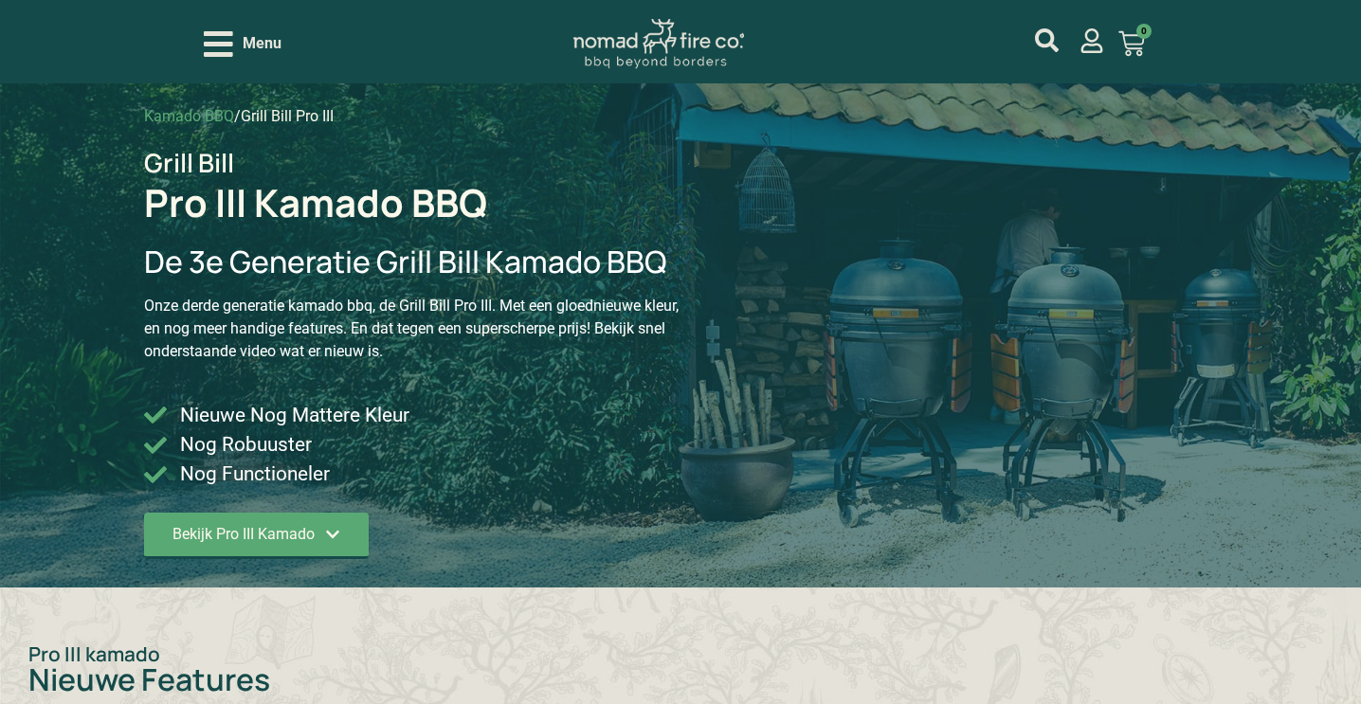
click at [220, 35] on icon "Open/Close Menu" at bounding box center [218, 44] width 29 height 26
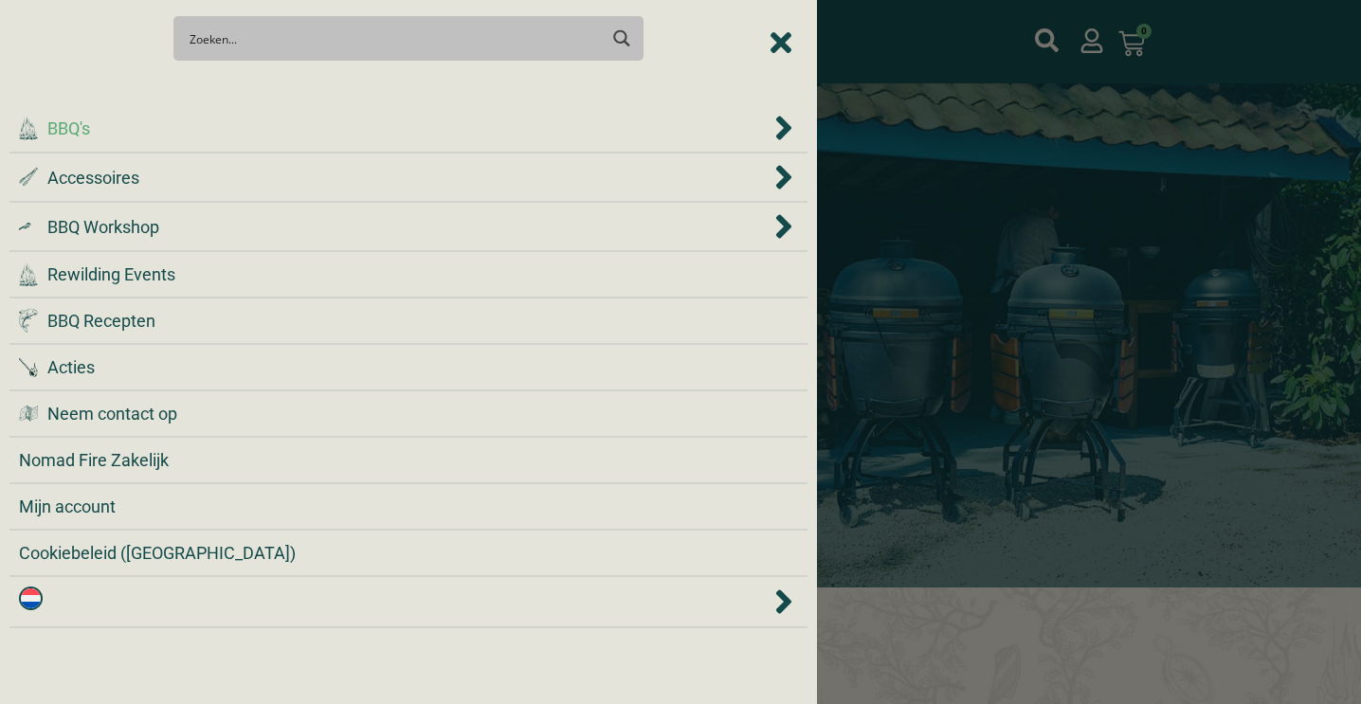
click at [136, 137] on div ".cls-1 { fill: #042e2c; } BBQ's" at bounding box center [395, 129] width 752 height 26
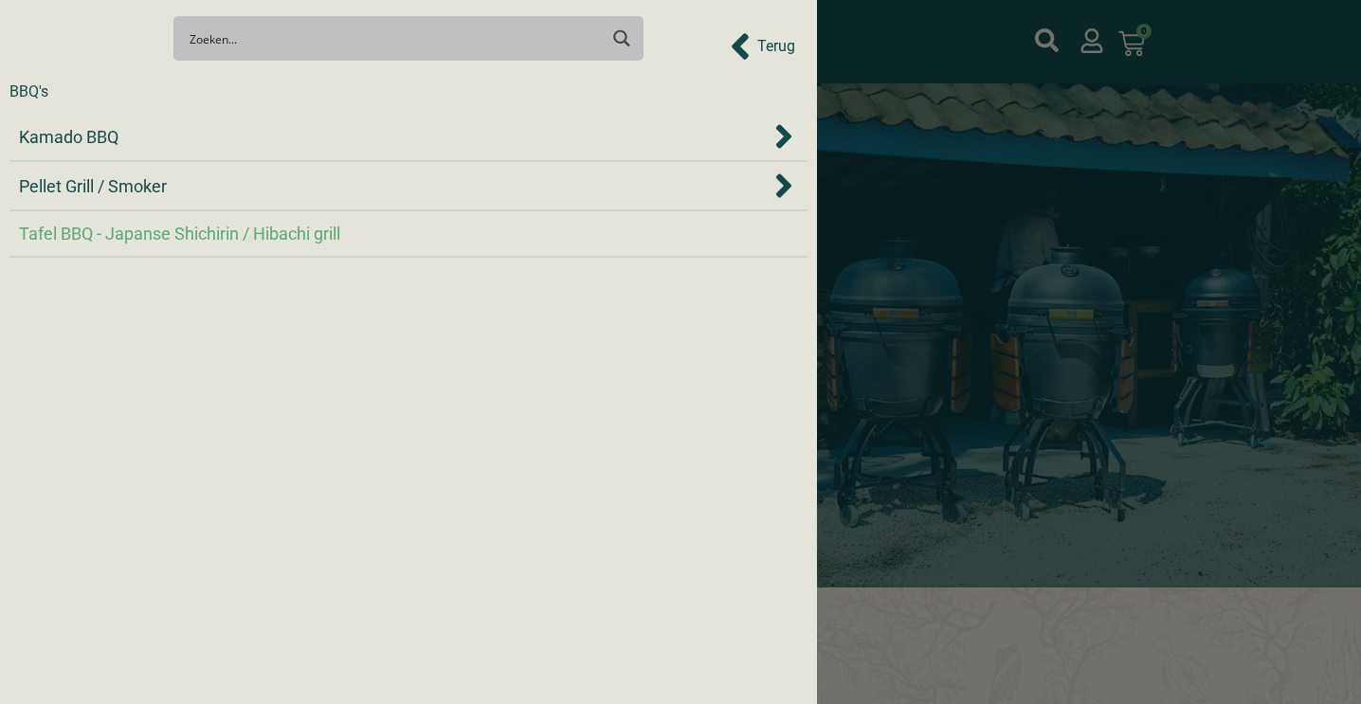
click at [157, 233] on span "Tafel BBQ - Japanse Shichirin / Hibachi grill" at bounding box center [179, 234] width 321 height 26
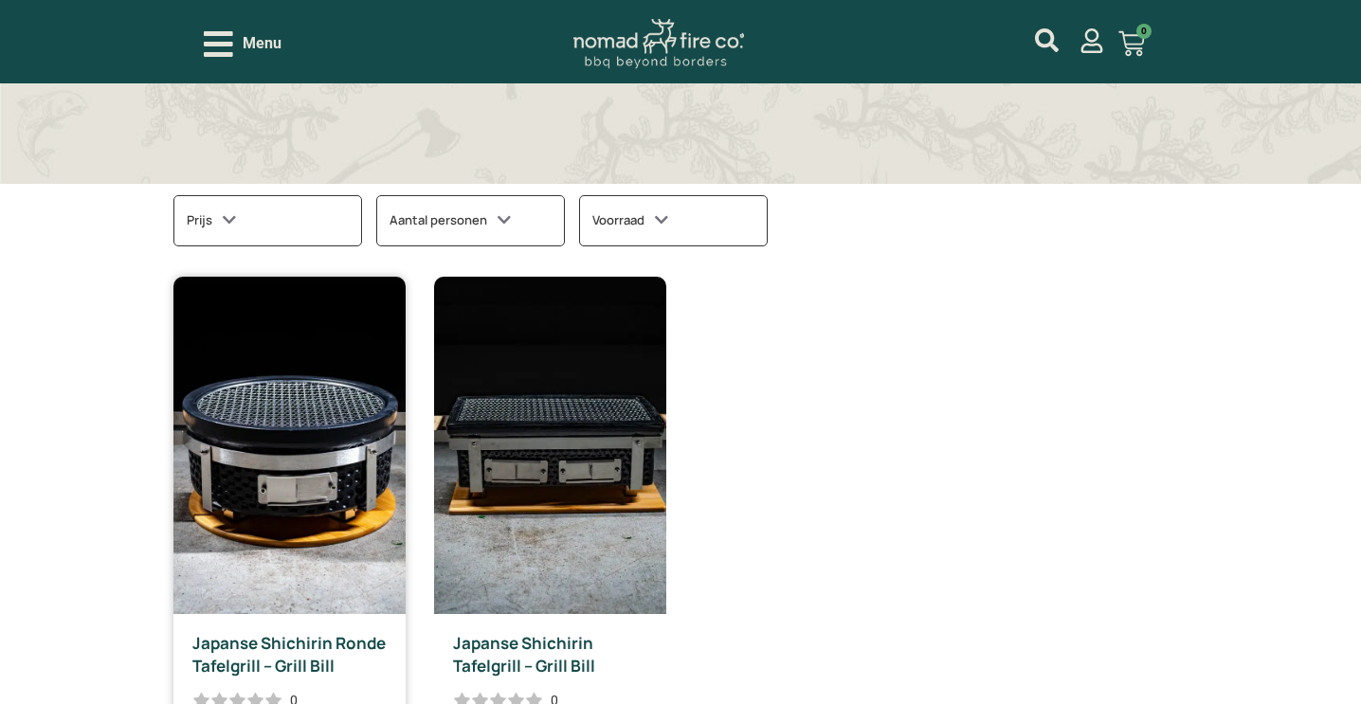
scroll to position [518, 0]
click at [512, 441] on img at bounding box center [550, 444] width 232 height 337
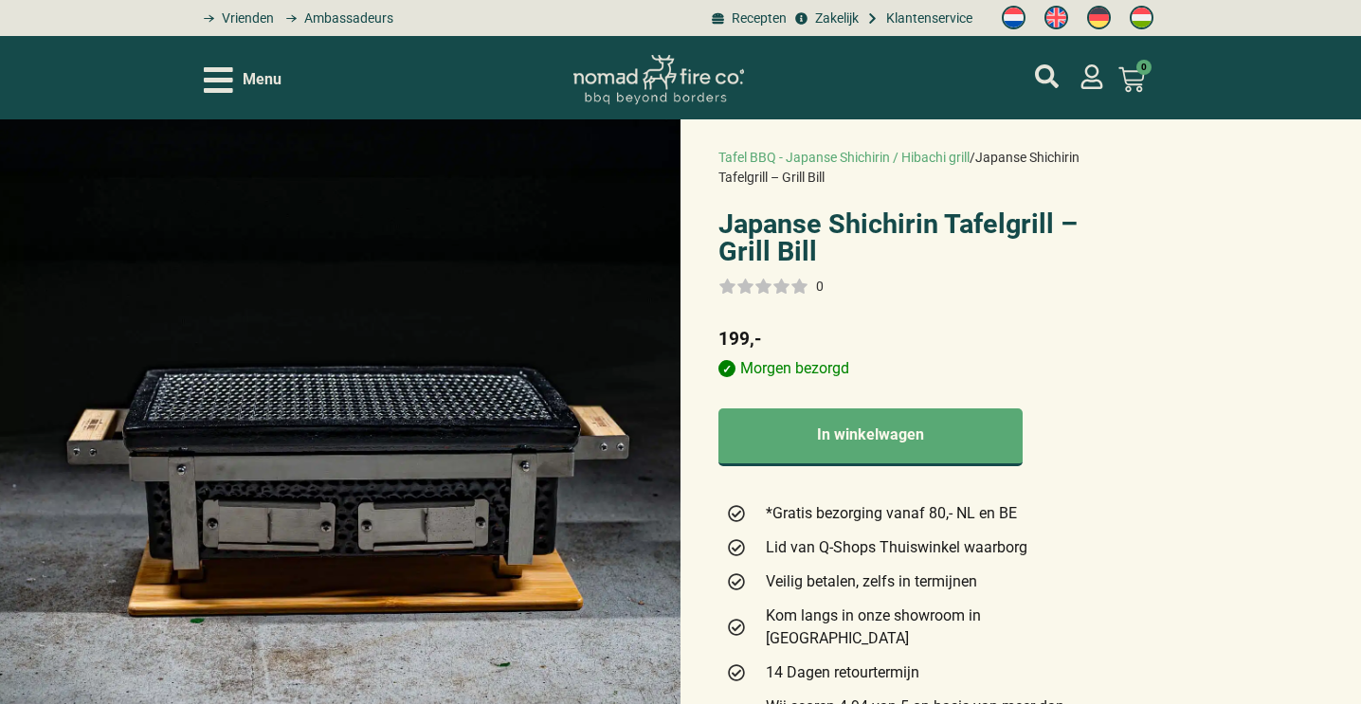
click at [158, 219] on img at bounding box center [340, 471] width 681 height 704
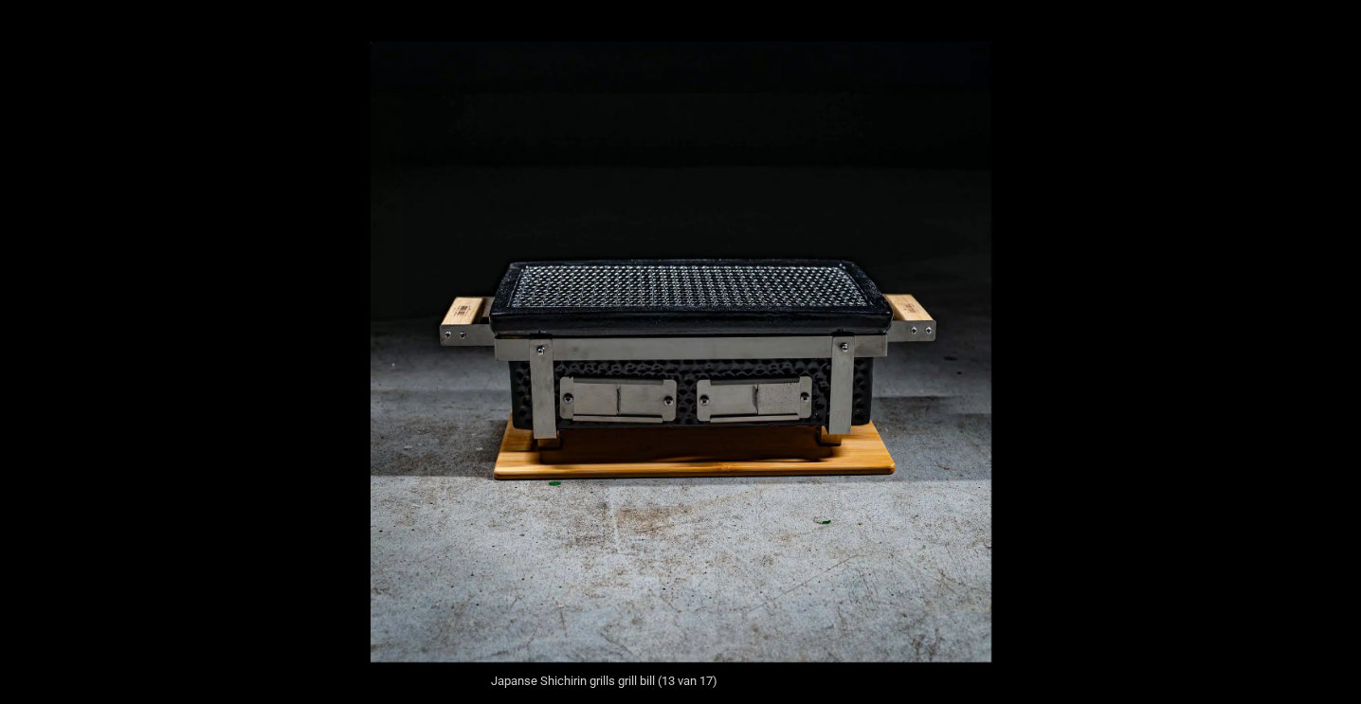
click at [1214, 18] on button "Close (Esc)" at bounding box center [1215, 21] width 42 height 42
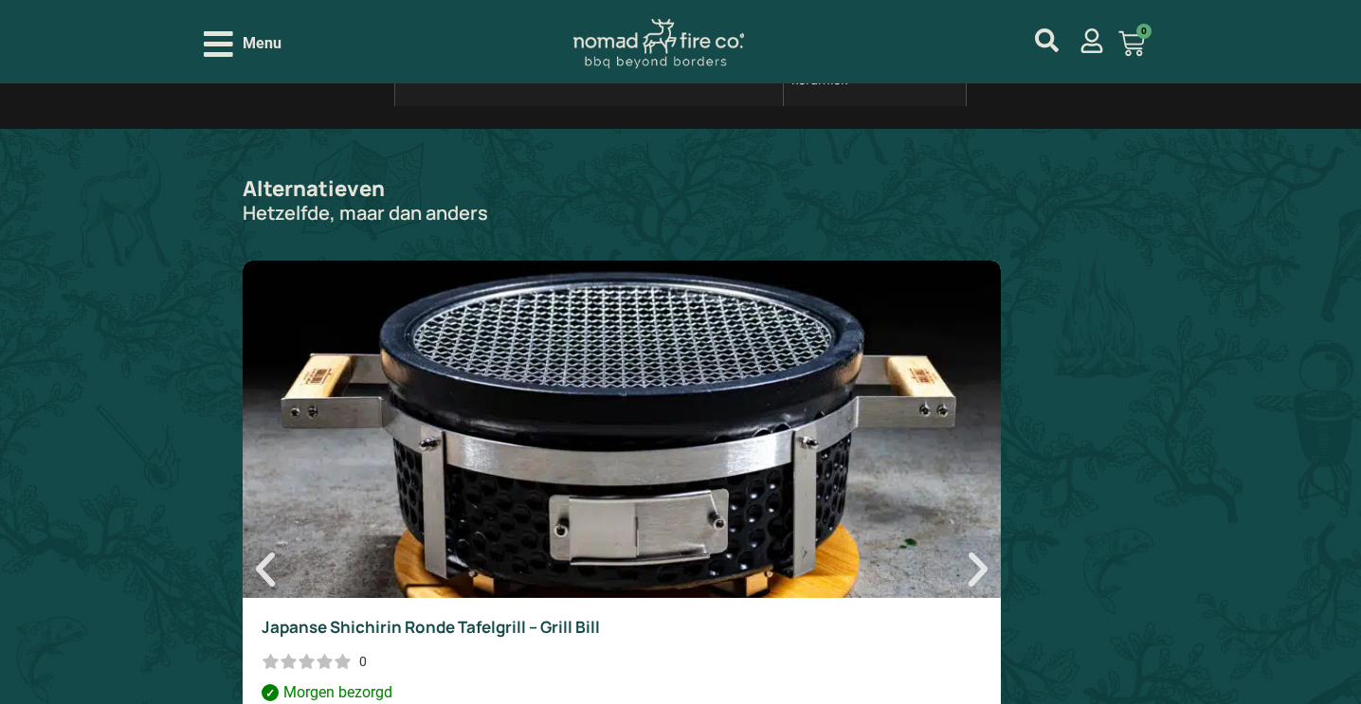
scroll to position [2542, 0]
